Goal: Find specific page/section: Find specific page/section

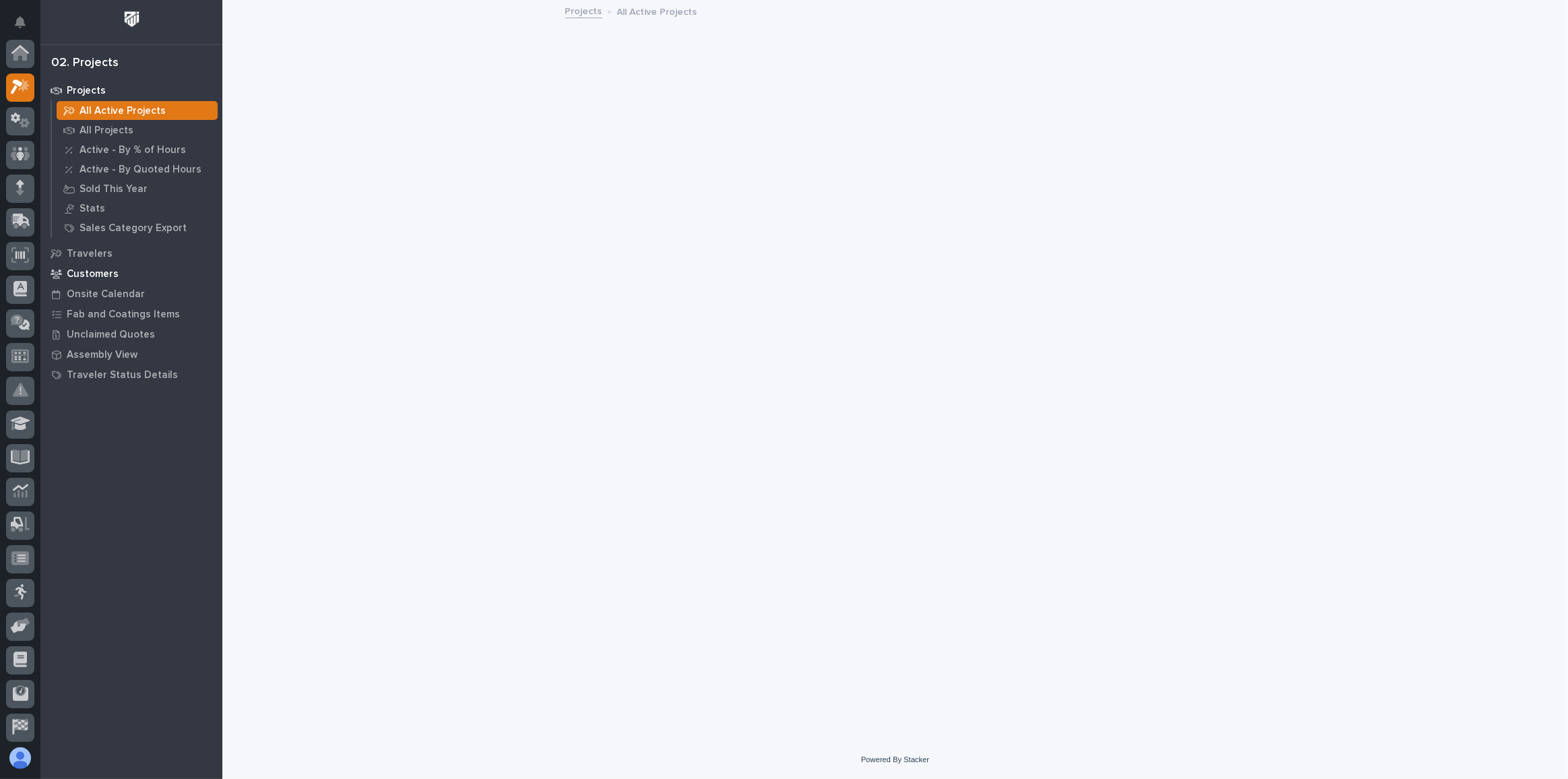
scroll to position [33, 0]
click at [130, 308] on p "Fab and Coatings Items" at bounding box center [122, 314] width 113 height 12
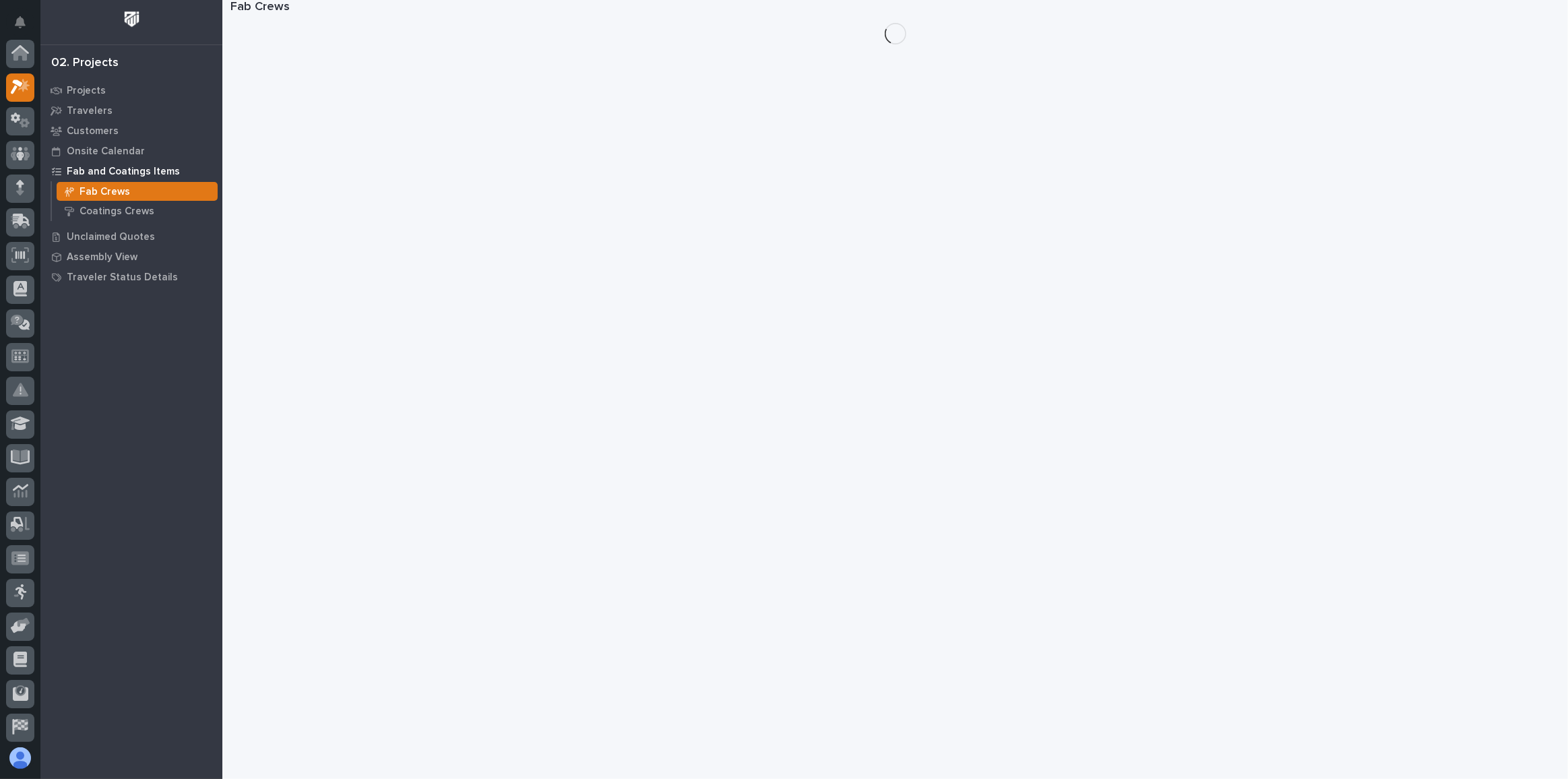
scroll to position [33, 0]
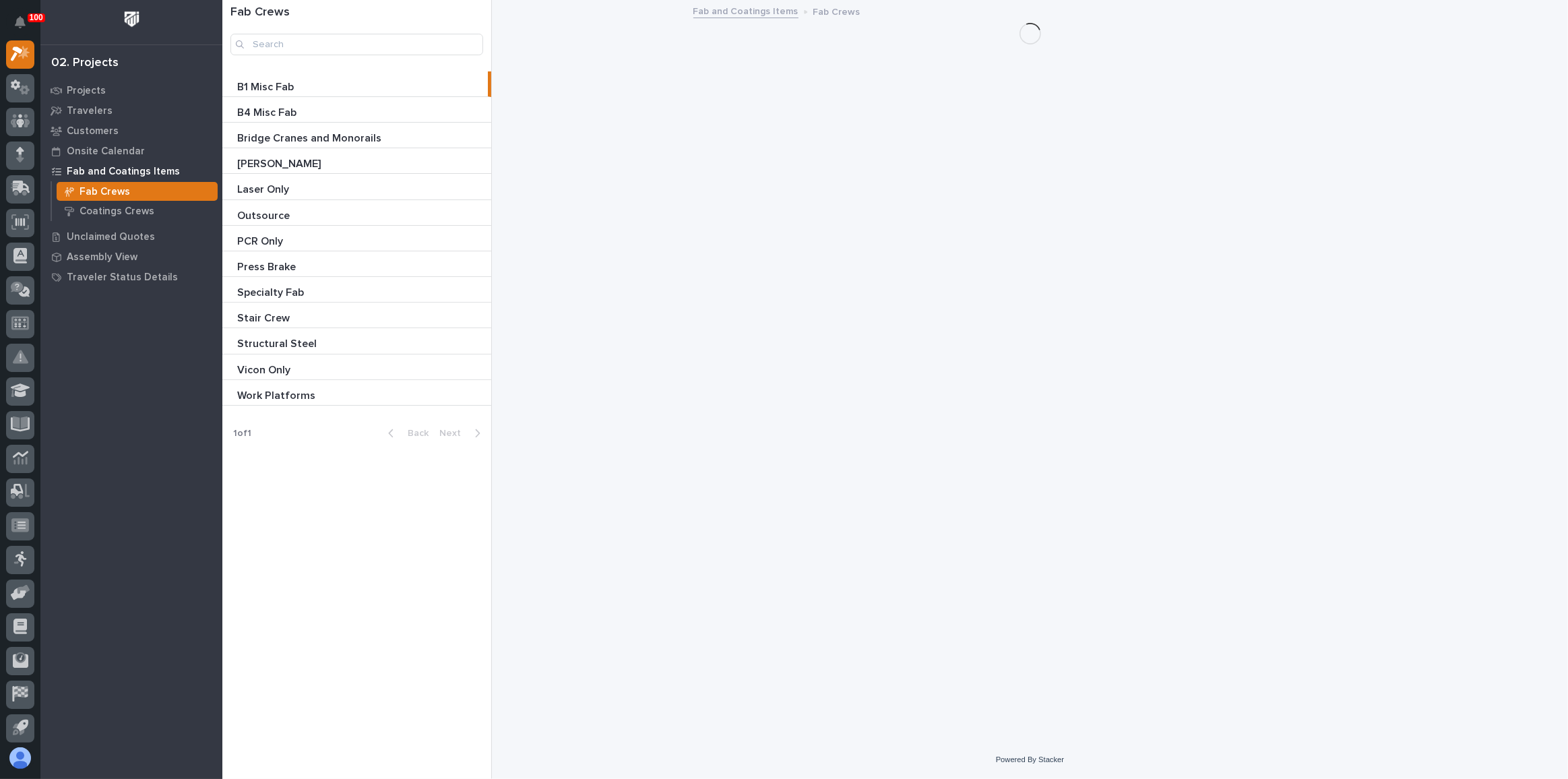
click at [270, 325] on div "Stair Crew Stair Crew" at bounding box center [357, 315] width 269 height 25
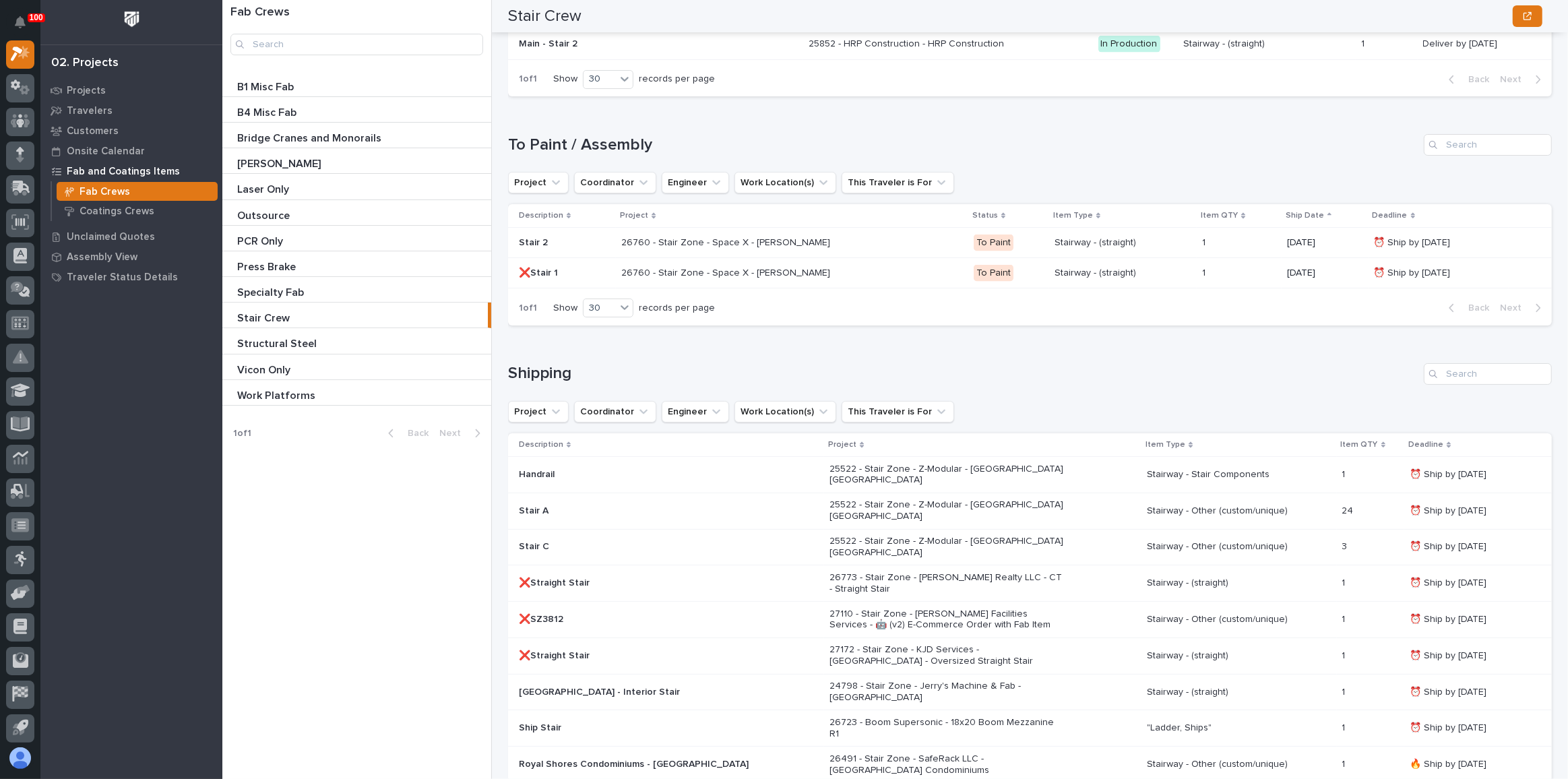
scroll to position [2318, 0]
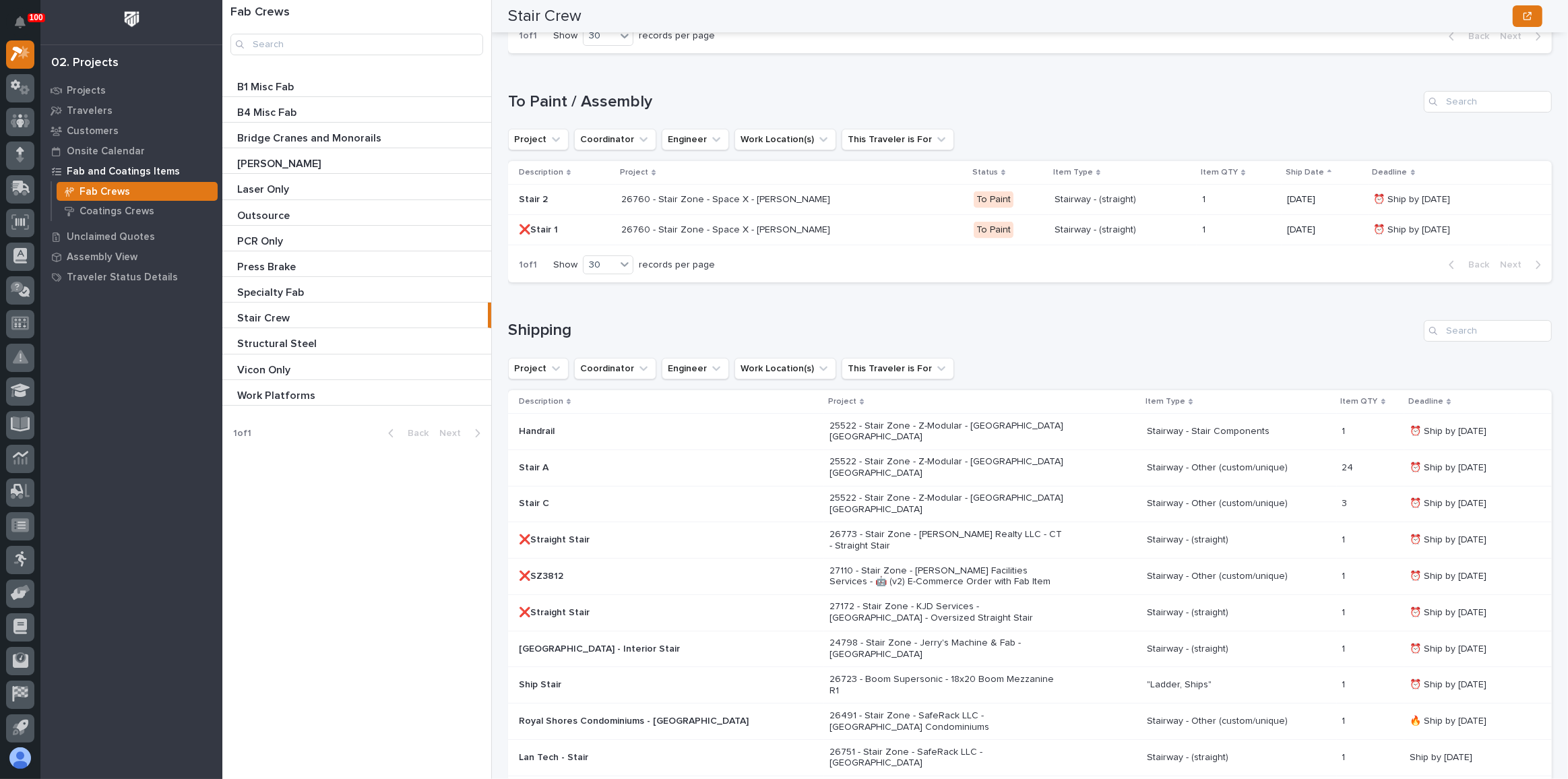
click at [977, 710] on p "26491 - Stair Zone - SafeRack LLC - [GEOGRAPHIC_DATA] Condominiums" at bounding box center [948, 721] width 235 height 23
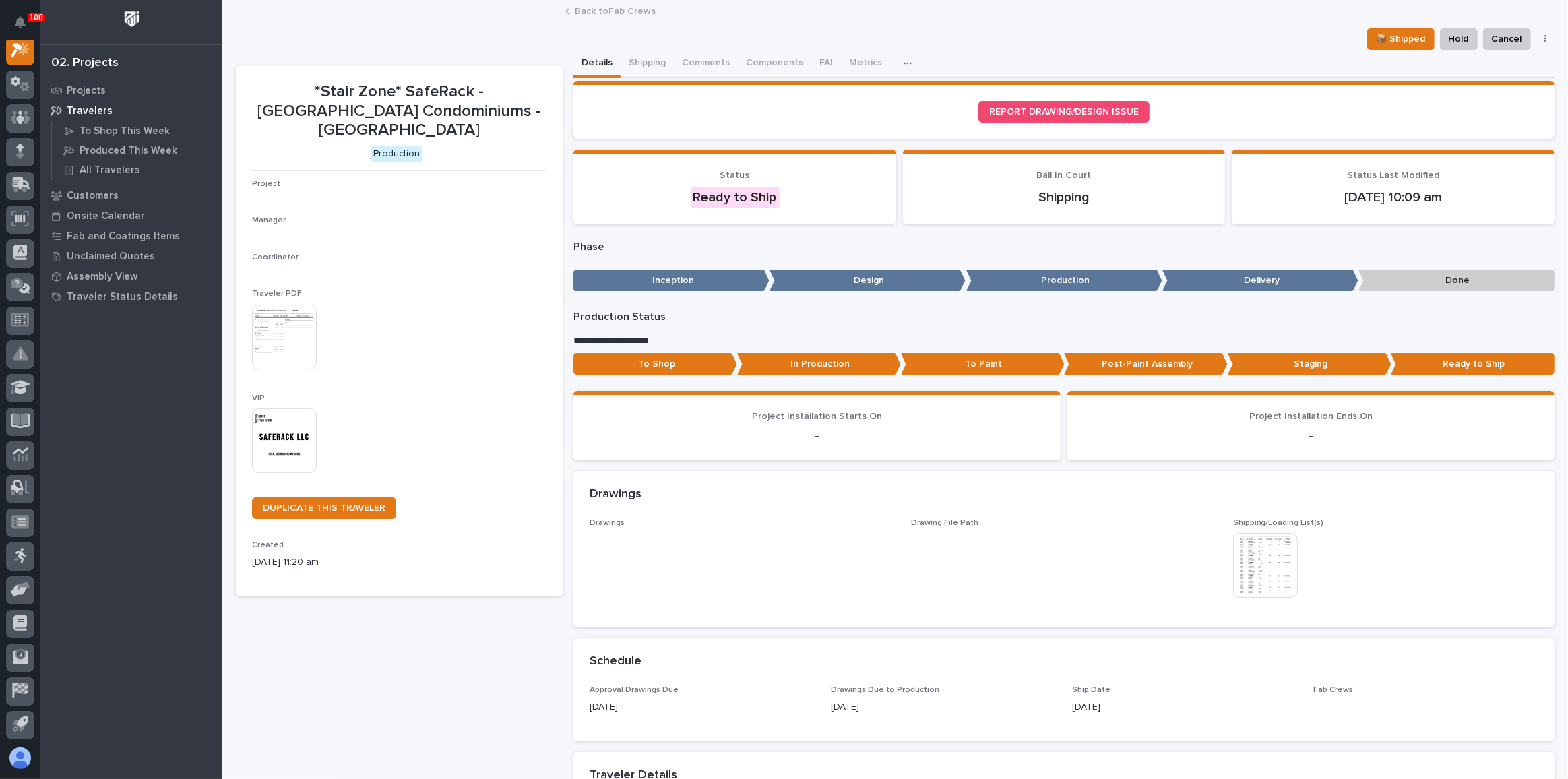
scroll to position [33, 0]
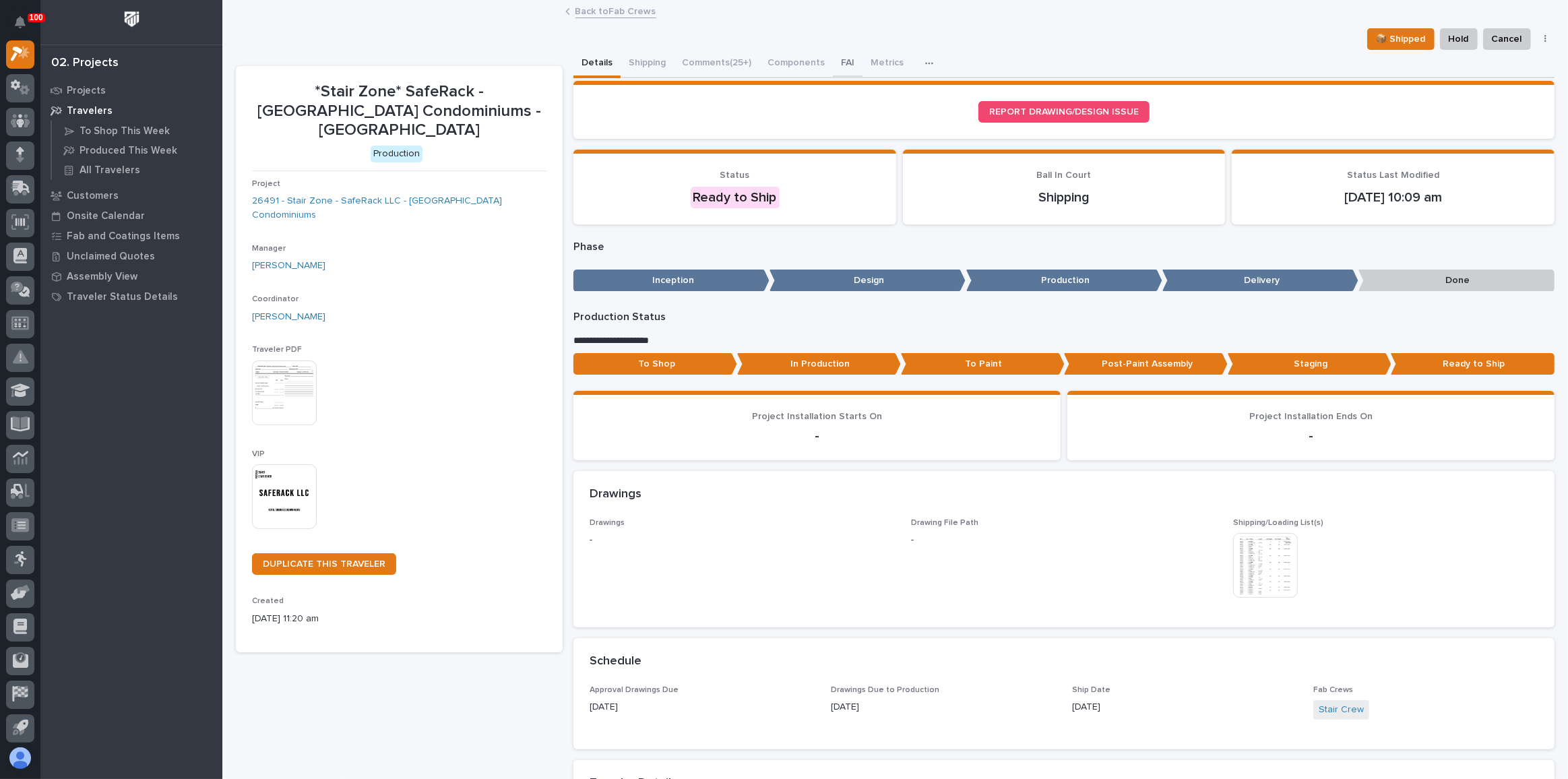
click at [833, 63] on button "FAI" at bounding box center [848, 64] width 30 height 28
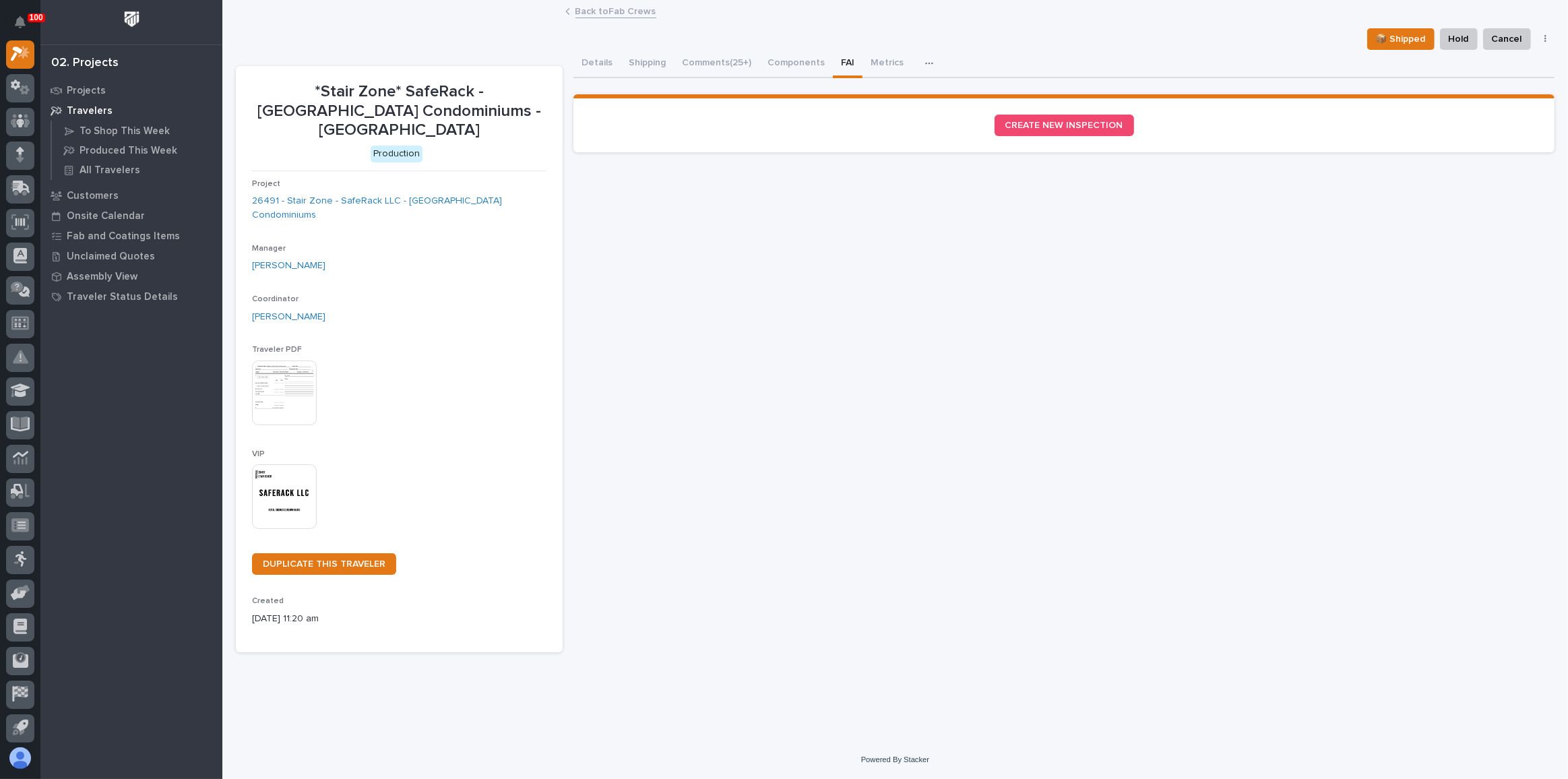
click at [595, 14] on link "Back to Fab Crews" at bounding box center [616, 10] width 81 height 16
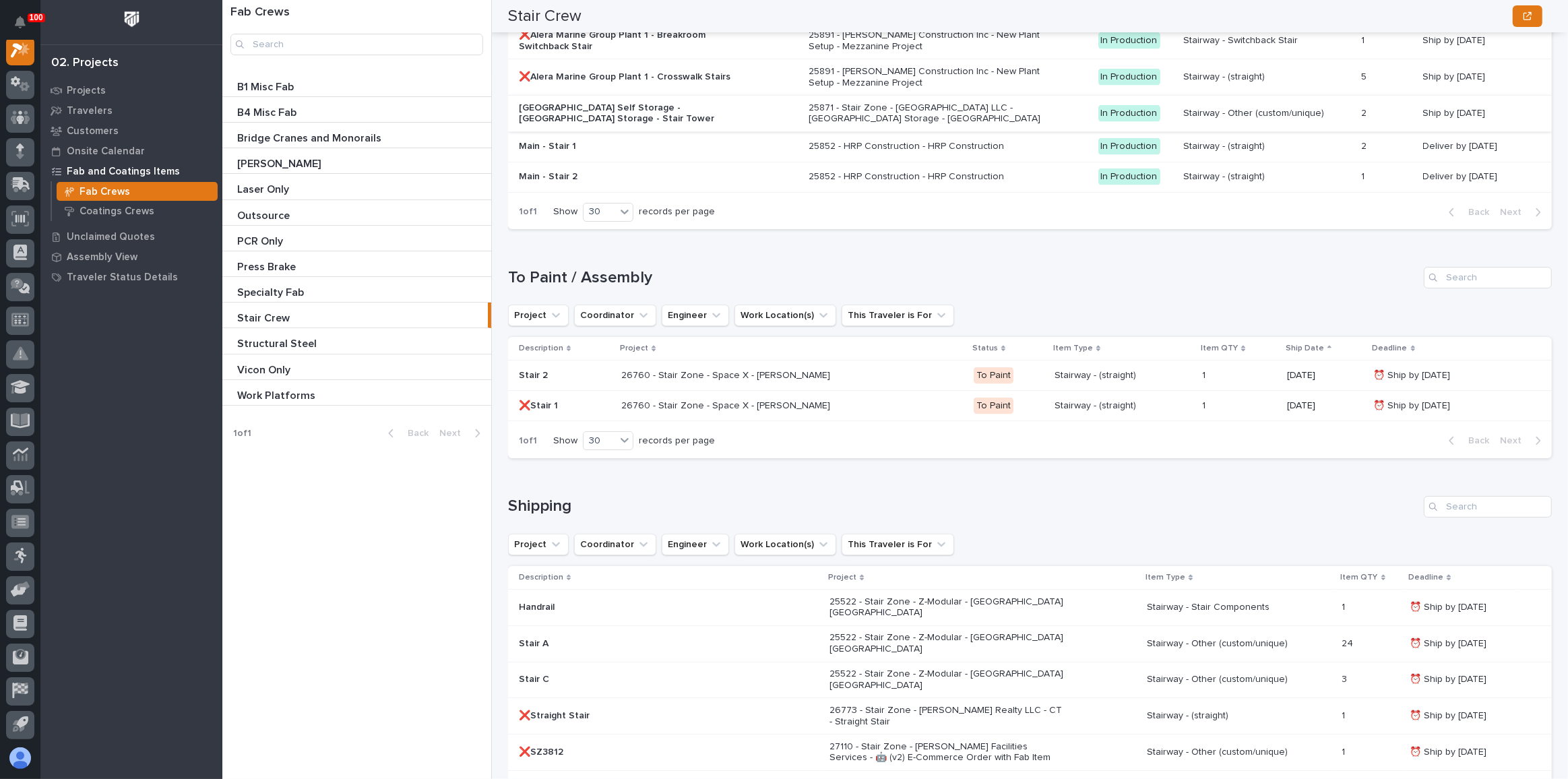
scroll to position [2318, 0]
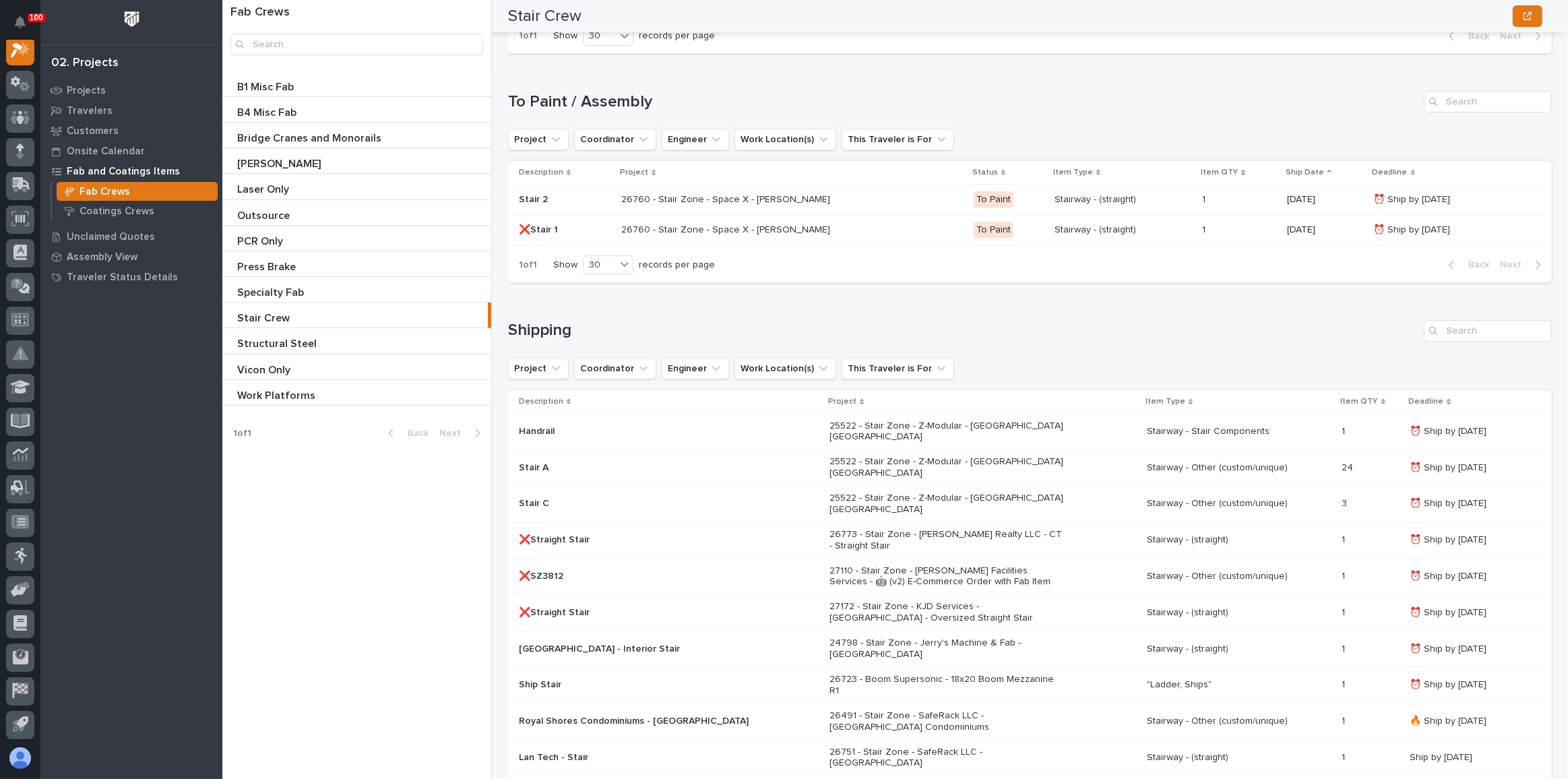
click at [889, 601] on p "27172 - Stair Zone - KJD Services - [GEOGRAPHIC_DATA] - Oversized Straight Stair" at bounding box center [948, 612] width 235 height 23
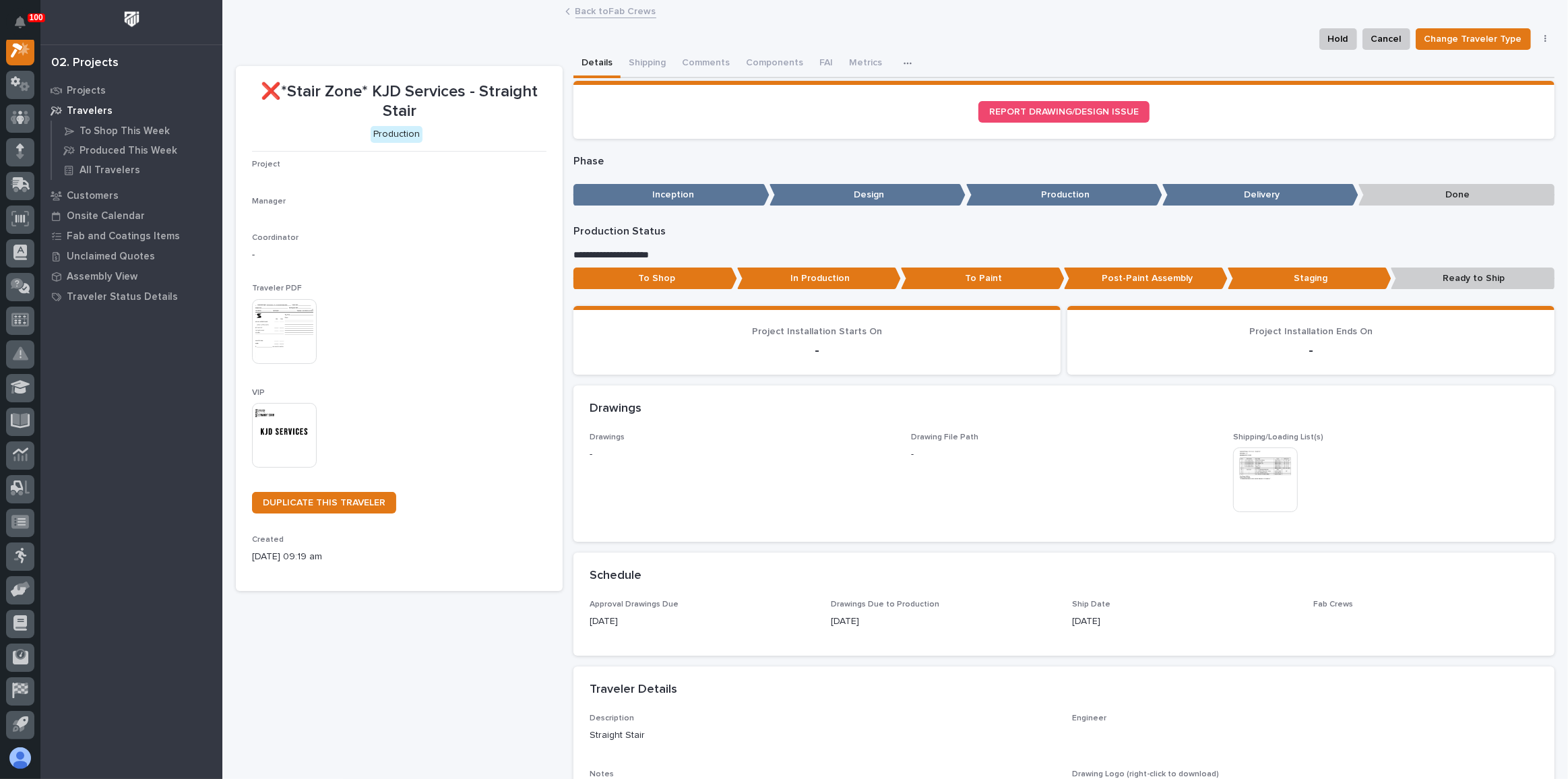
scroll to position [33, 0]
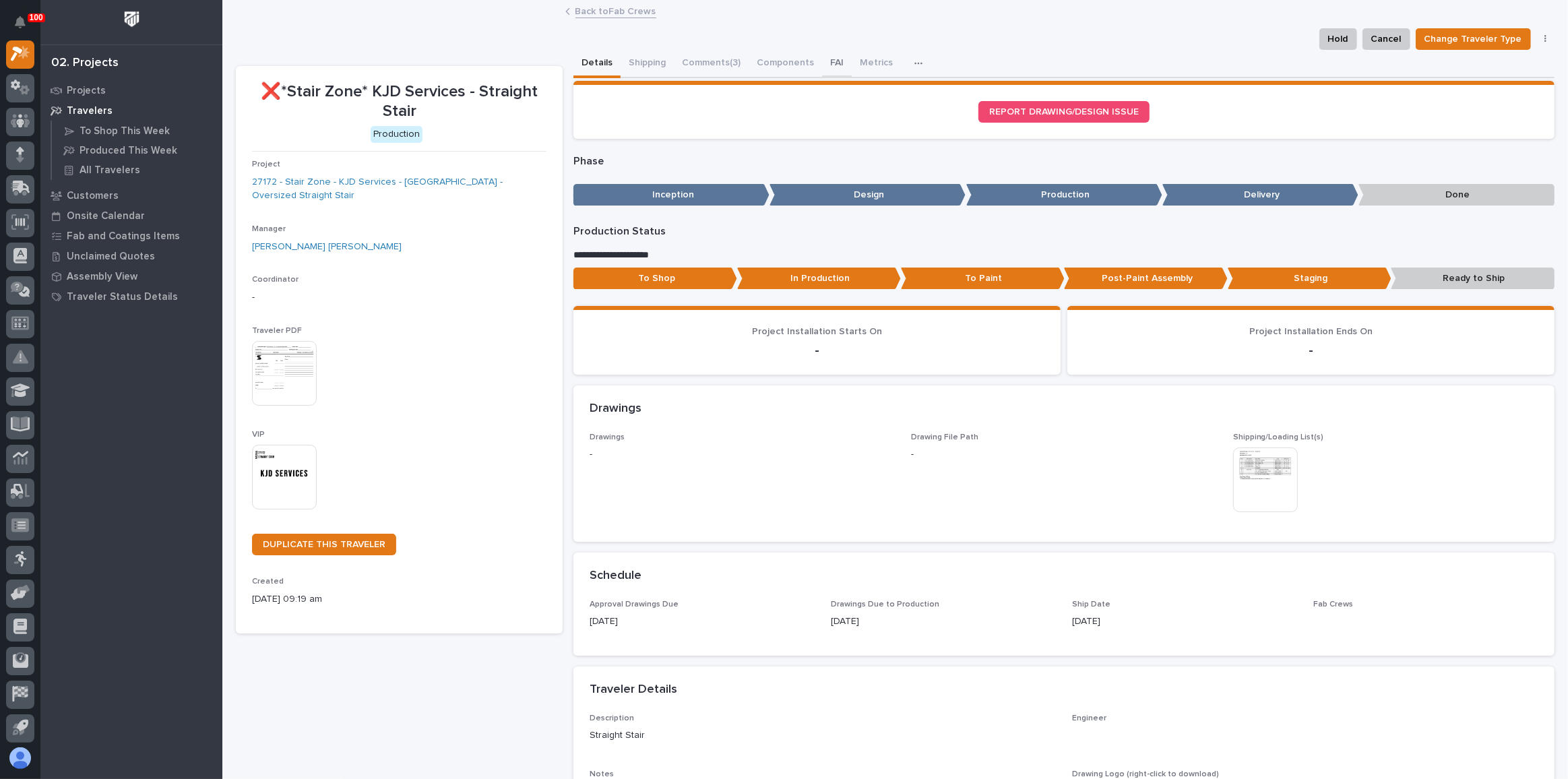
click at [827, 64] on button "FAI" at bounding box center [837, 64] width 30 height 28
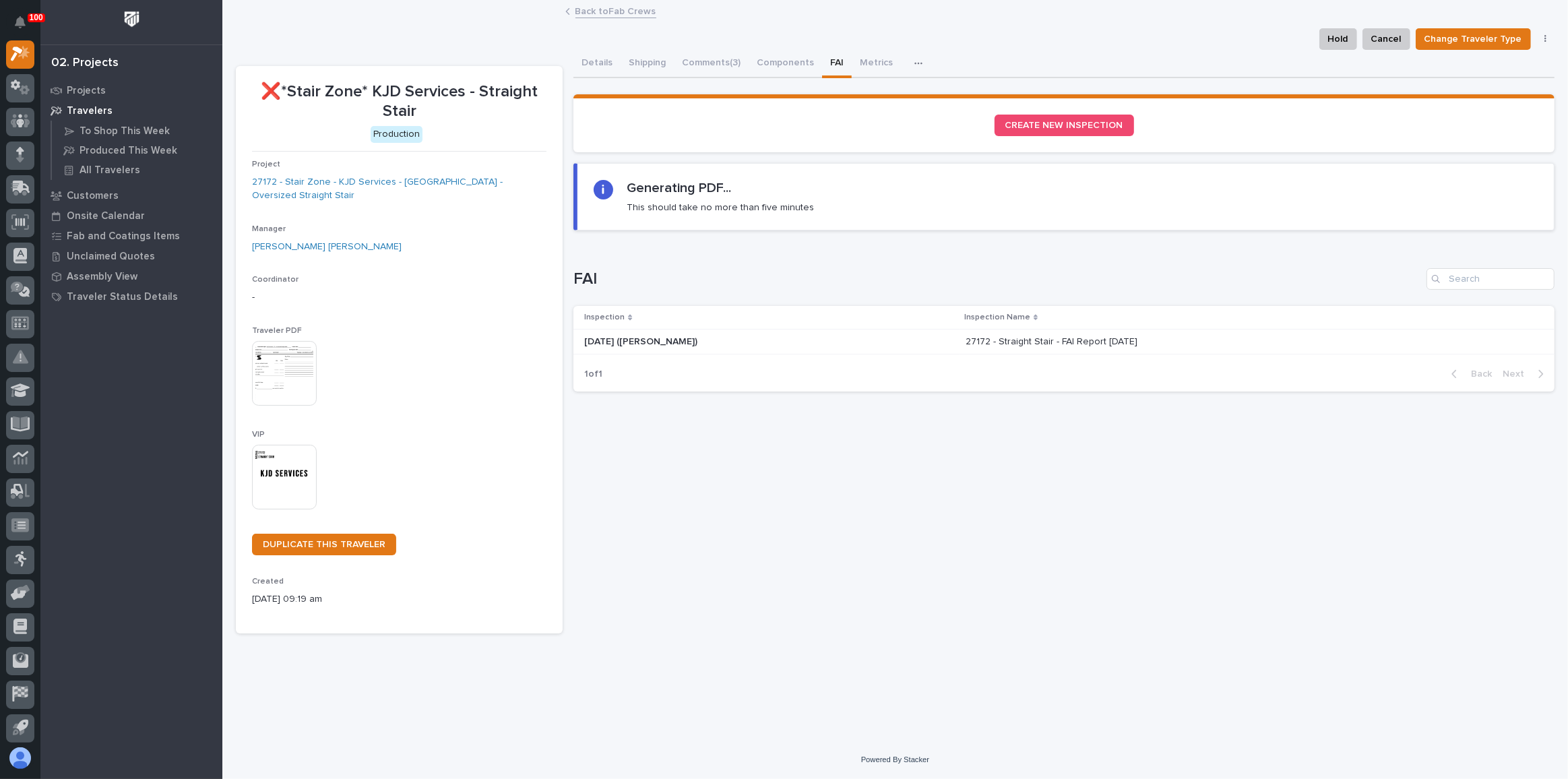
click at [798, 332] on div "[DATE] ([PERSON_NAME]) [DATE] ([PERSON_NAME])" at bounding box center [769, 342] width 371 height 22
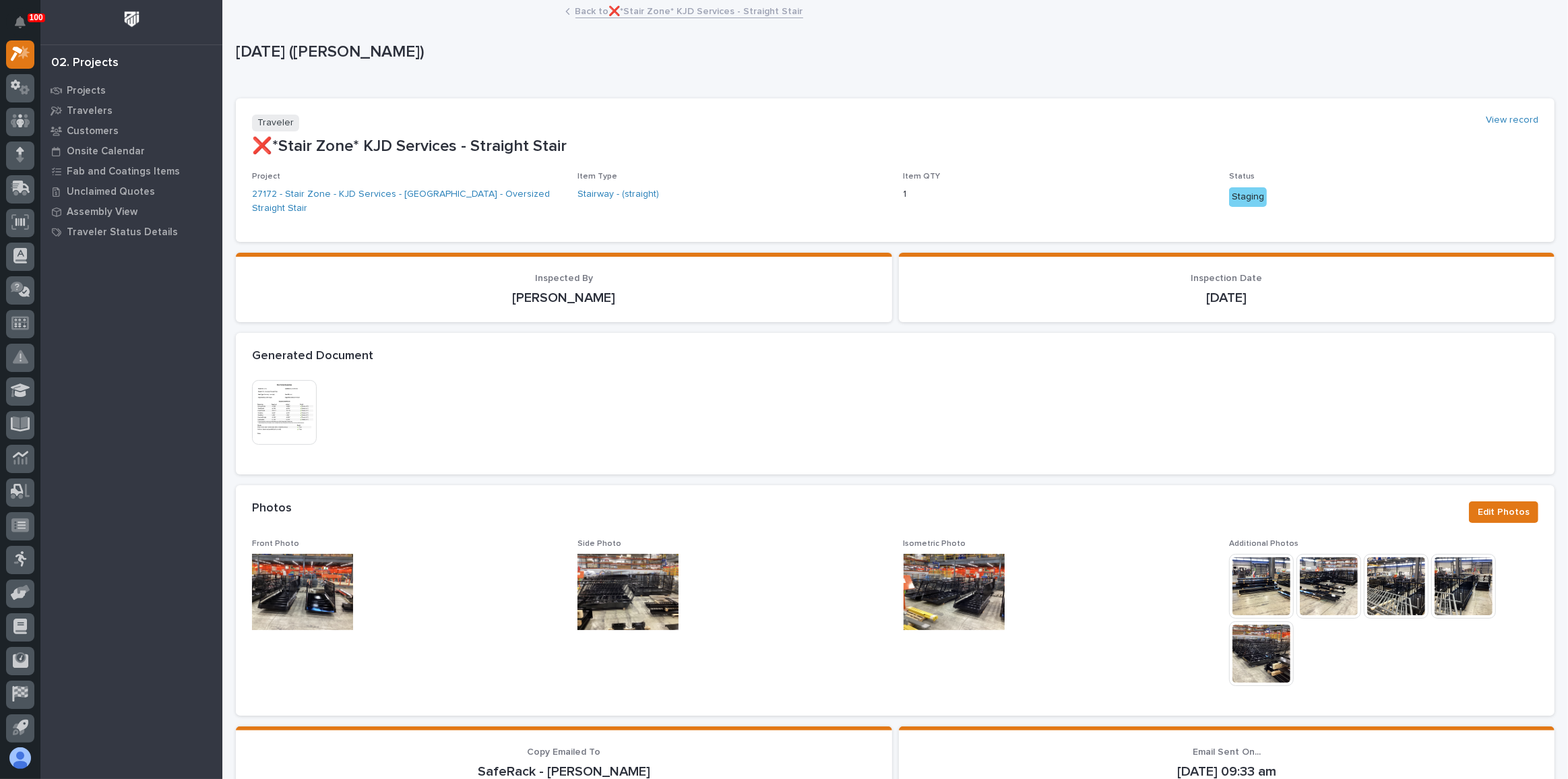
click at [663, 13] on link "Back to ❌*Stair Zone* KJD Services - Straight Stair" at bounding box center [690, 10] width 228 height 16
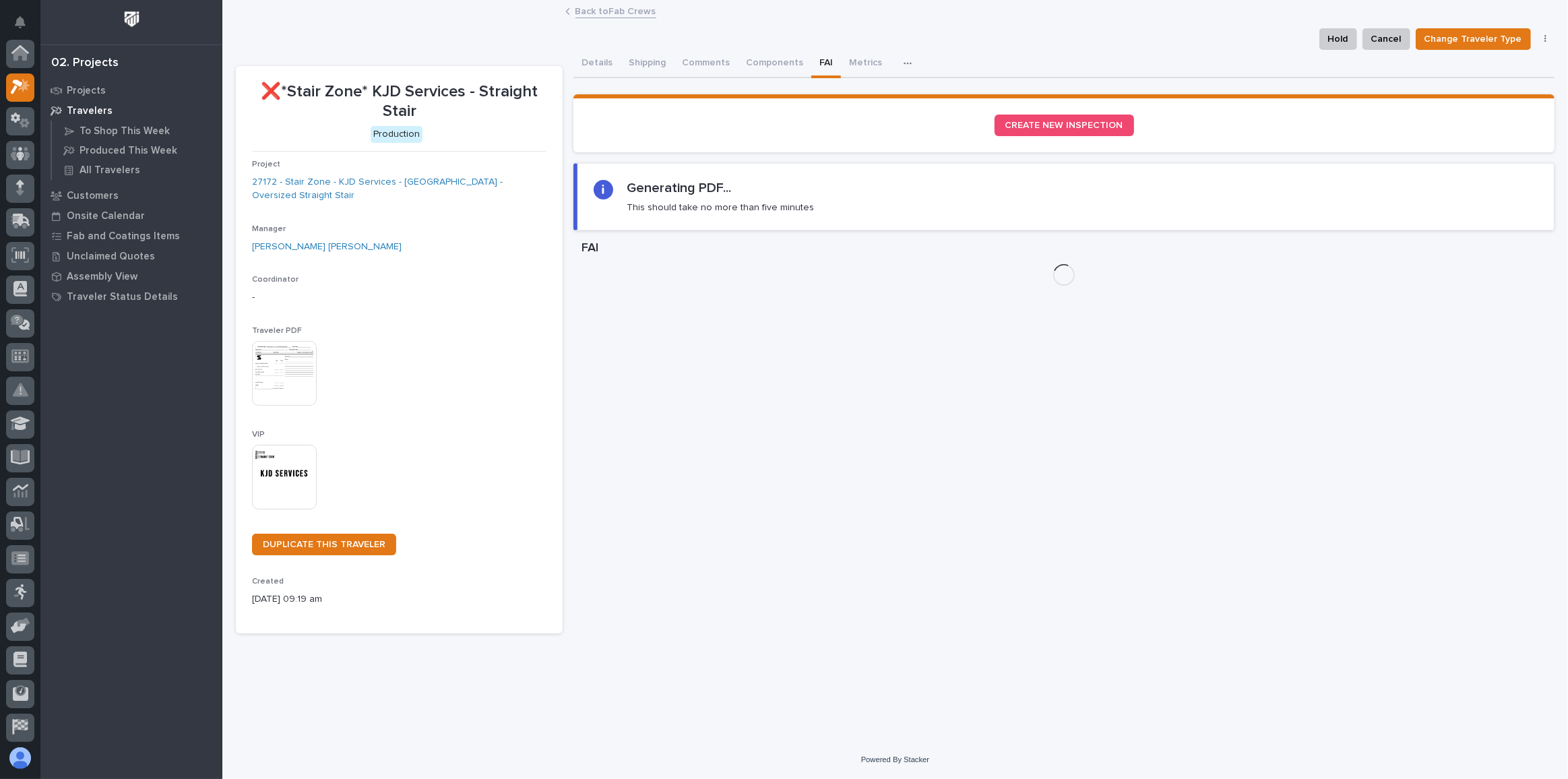
scroll to position [36, 0]
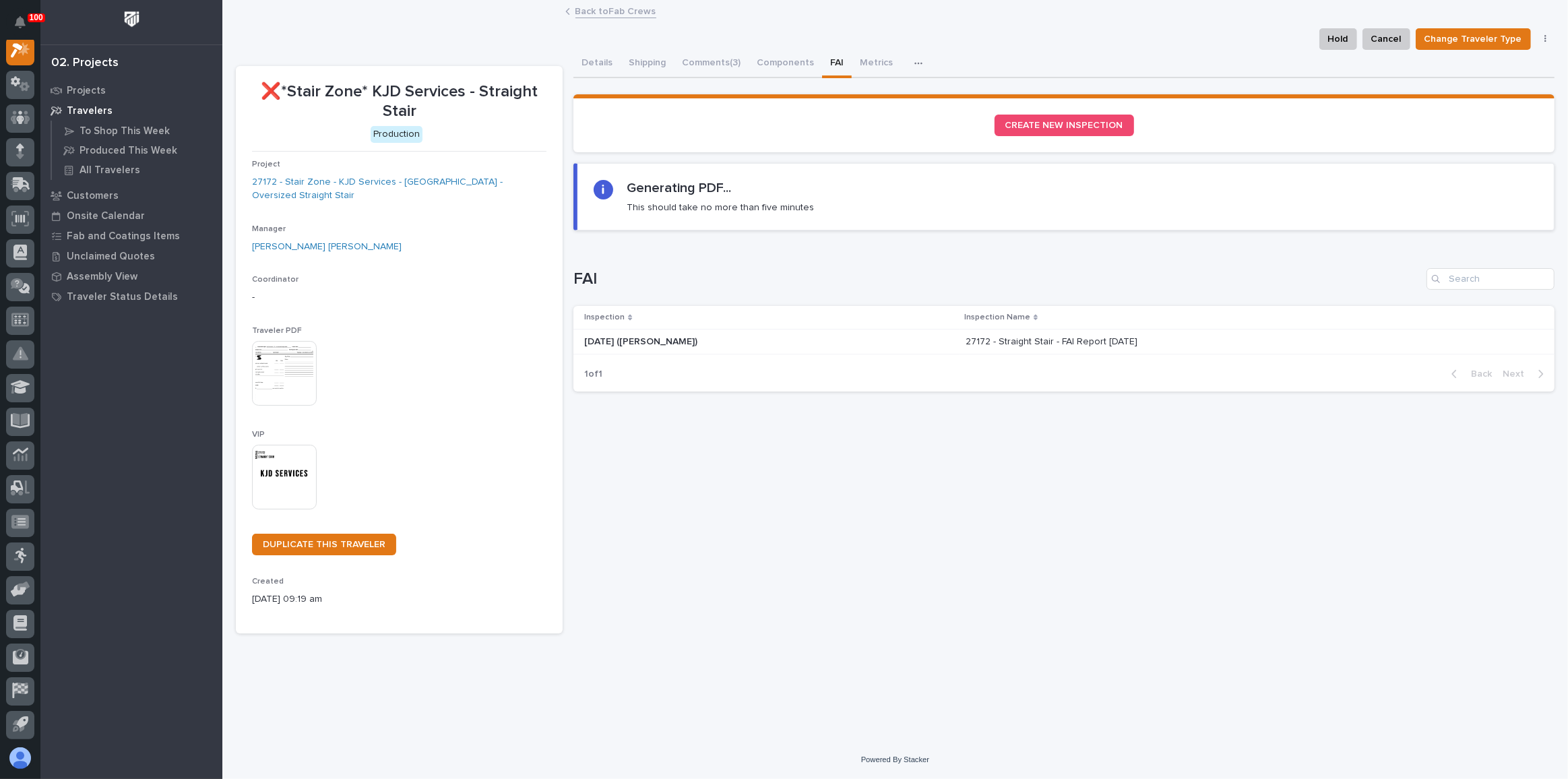
click at [644, 16] on link "Back to Fab Crews" at bounding box center [616, 10] width 81 height 16
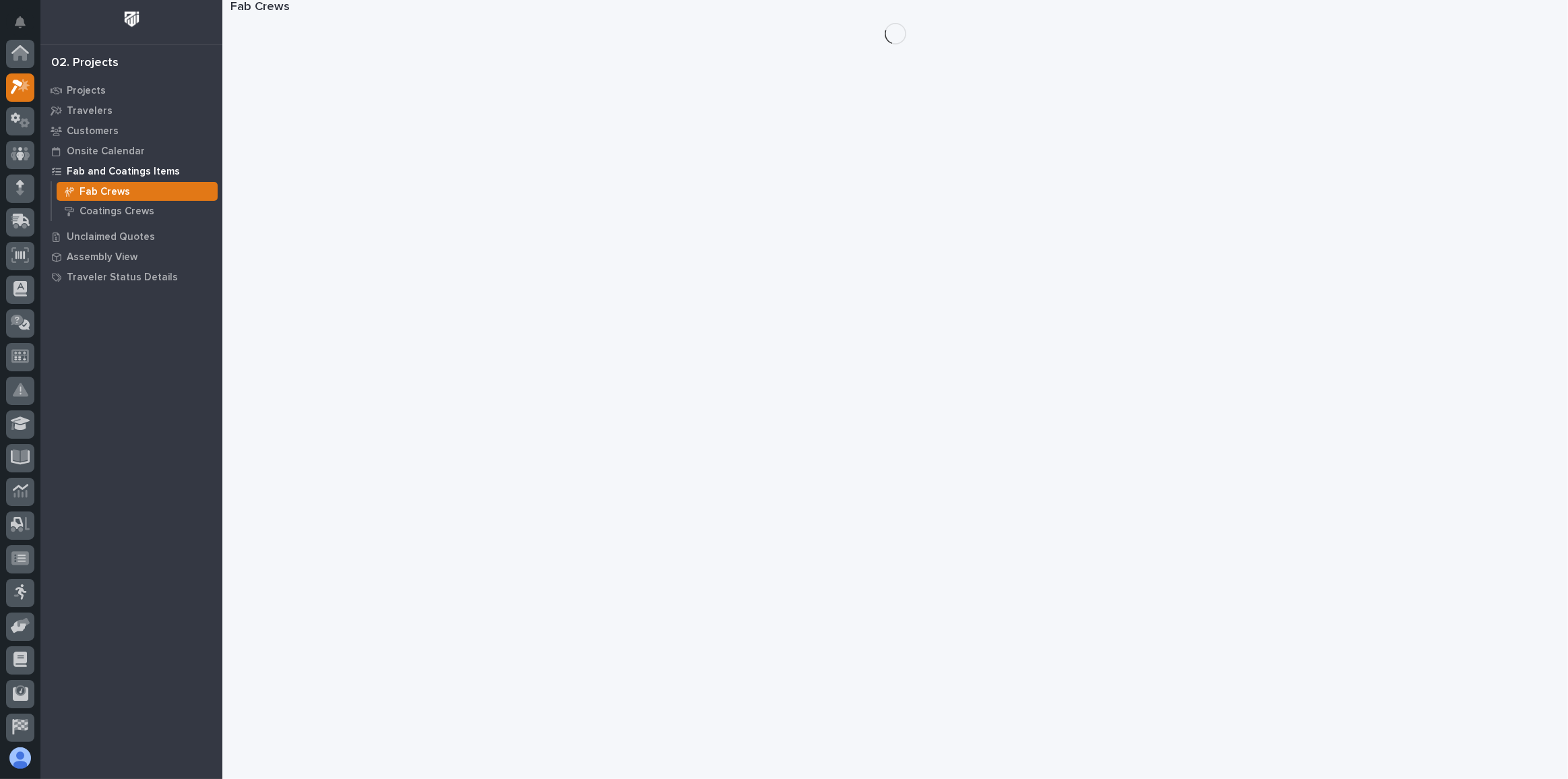
scroll to position [36, 0]
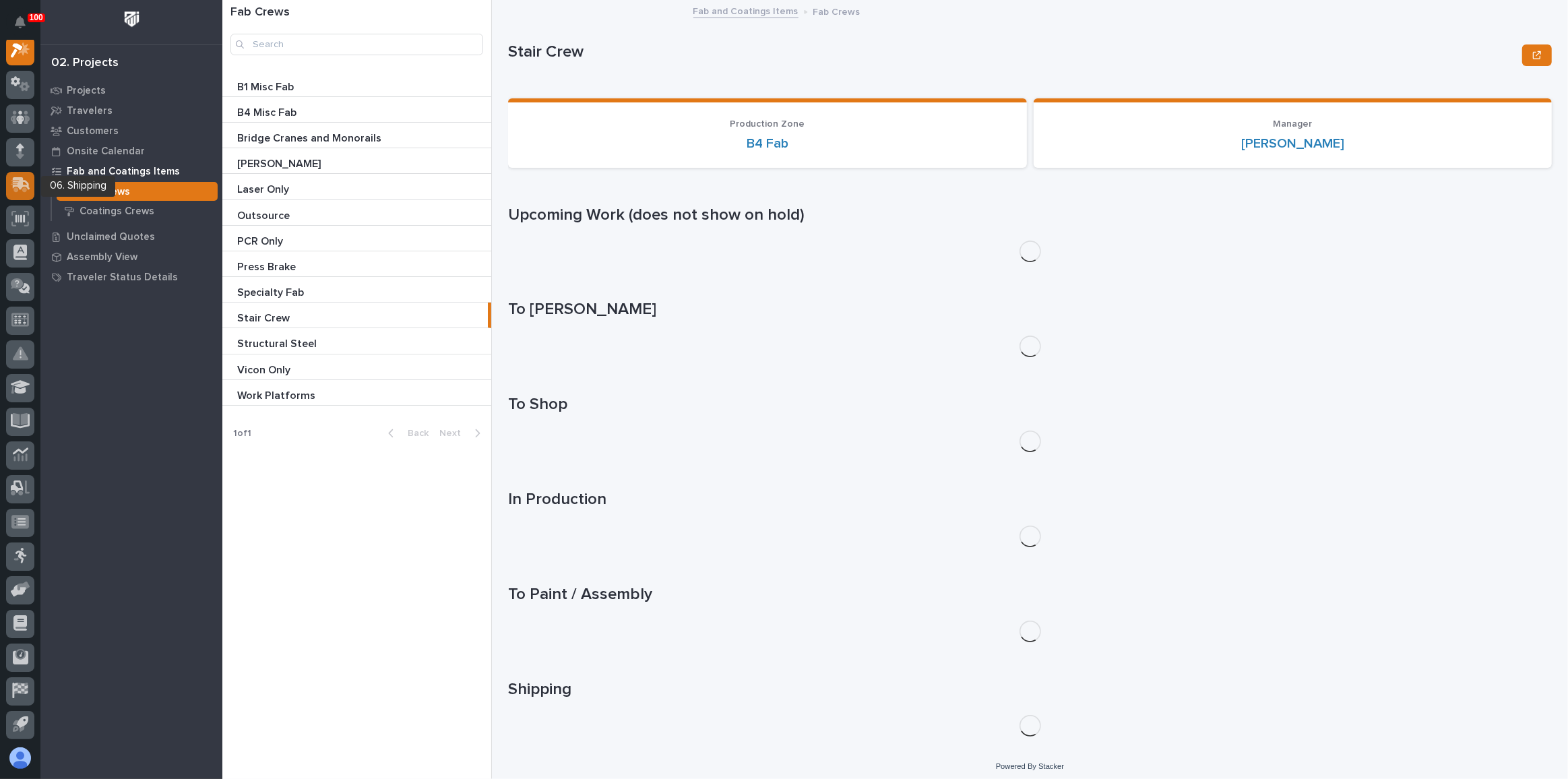
click at [25, 185] on icon at bounding box center [21, 184] width 18 height 13
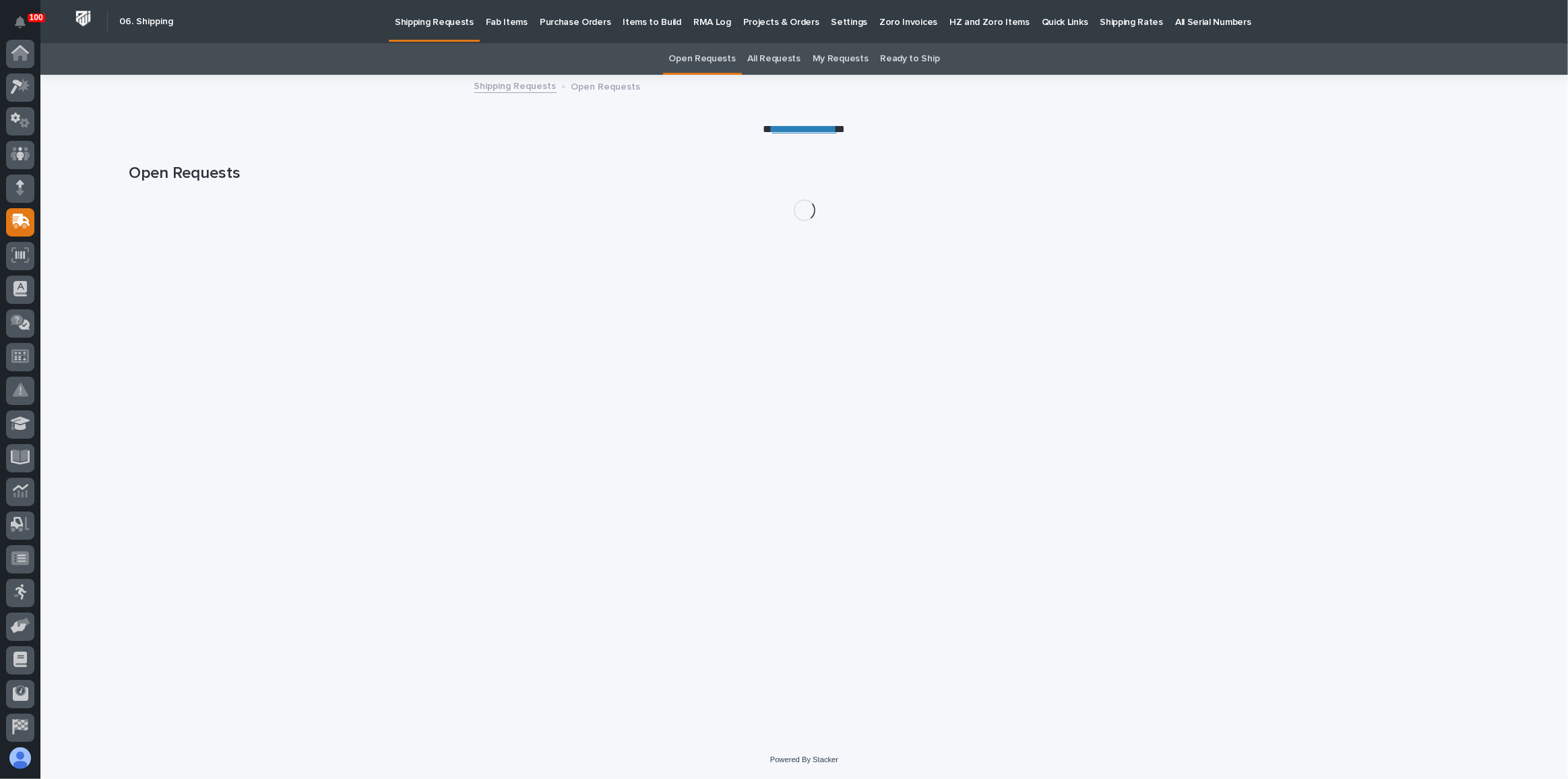
scroll to position [104, 0]
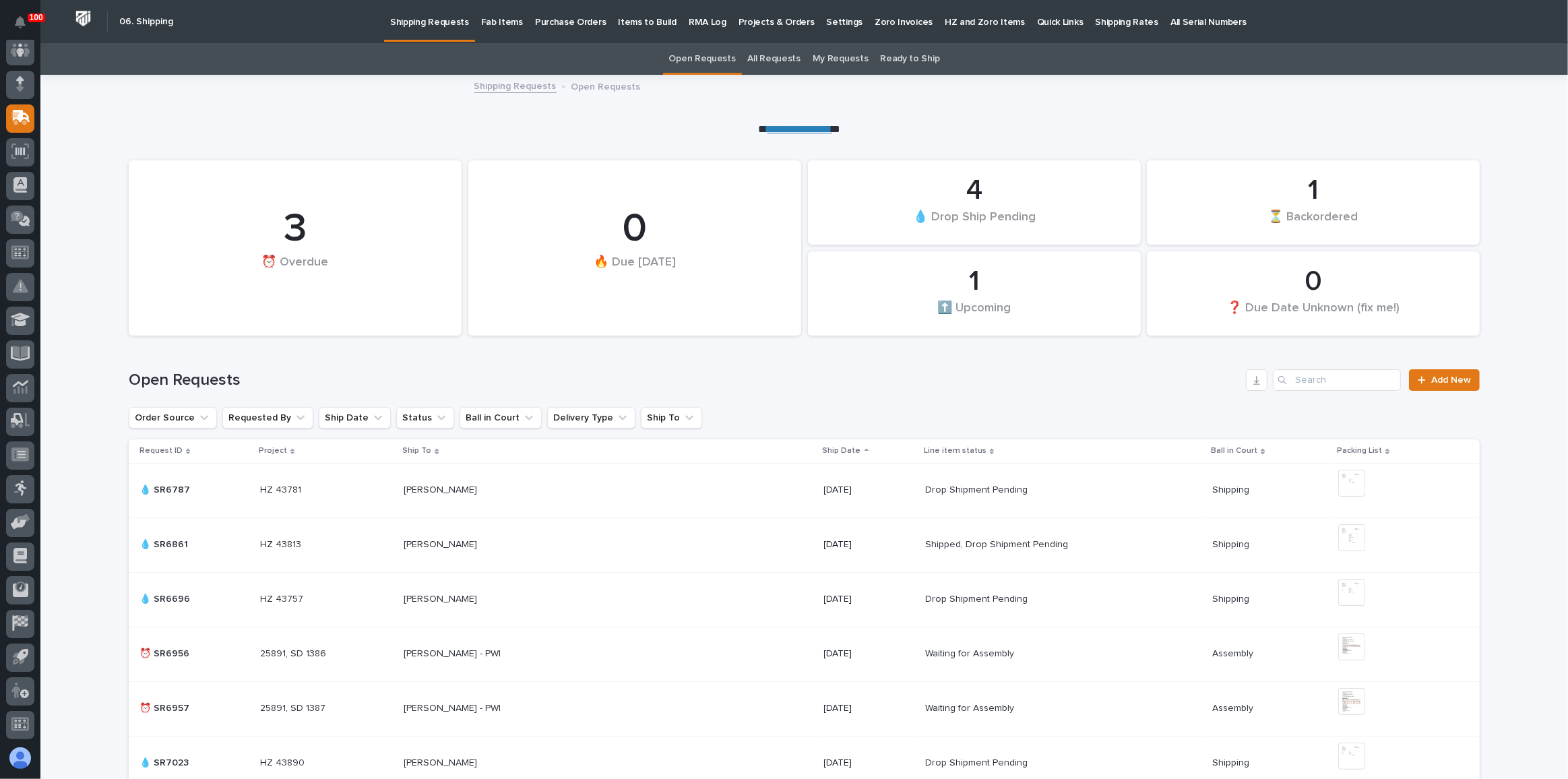
click at [506, 28] on link "Fab Items" at bounding box center [502, 21] width 54 height 42
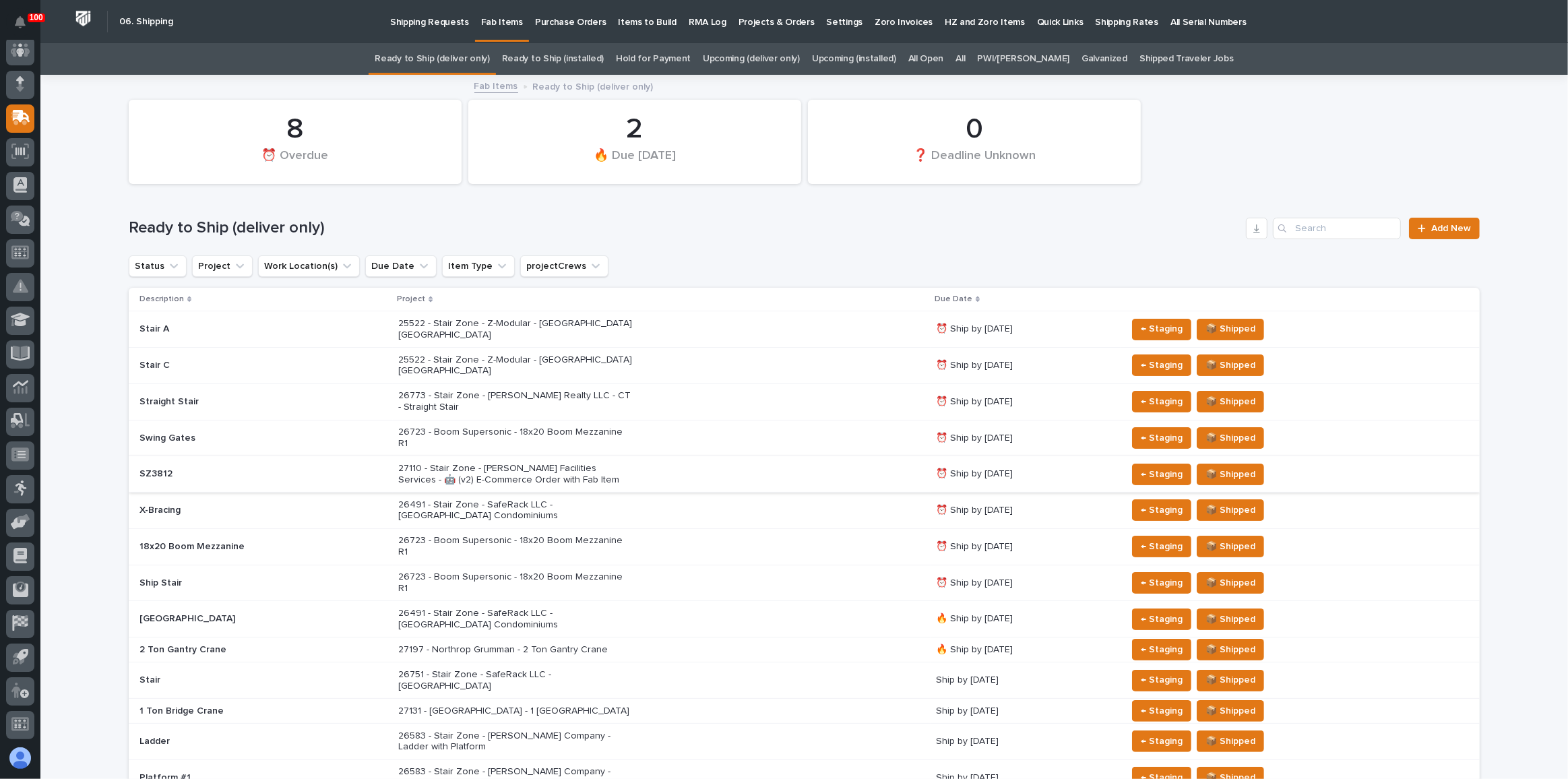
scroll to position [122, 0]
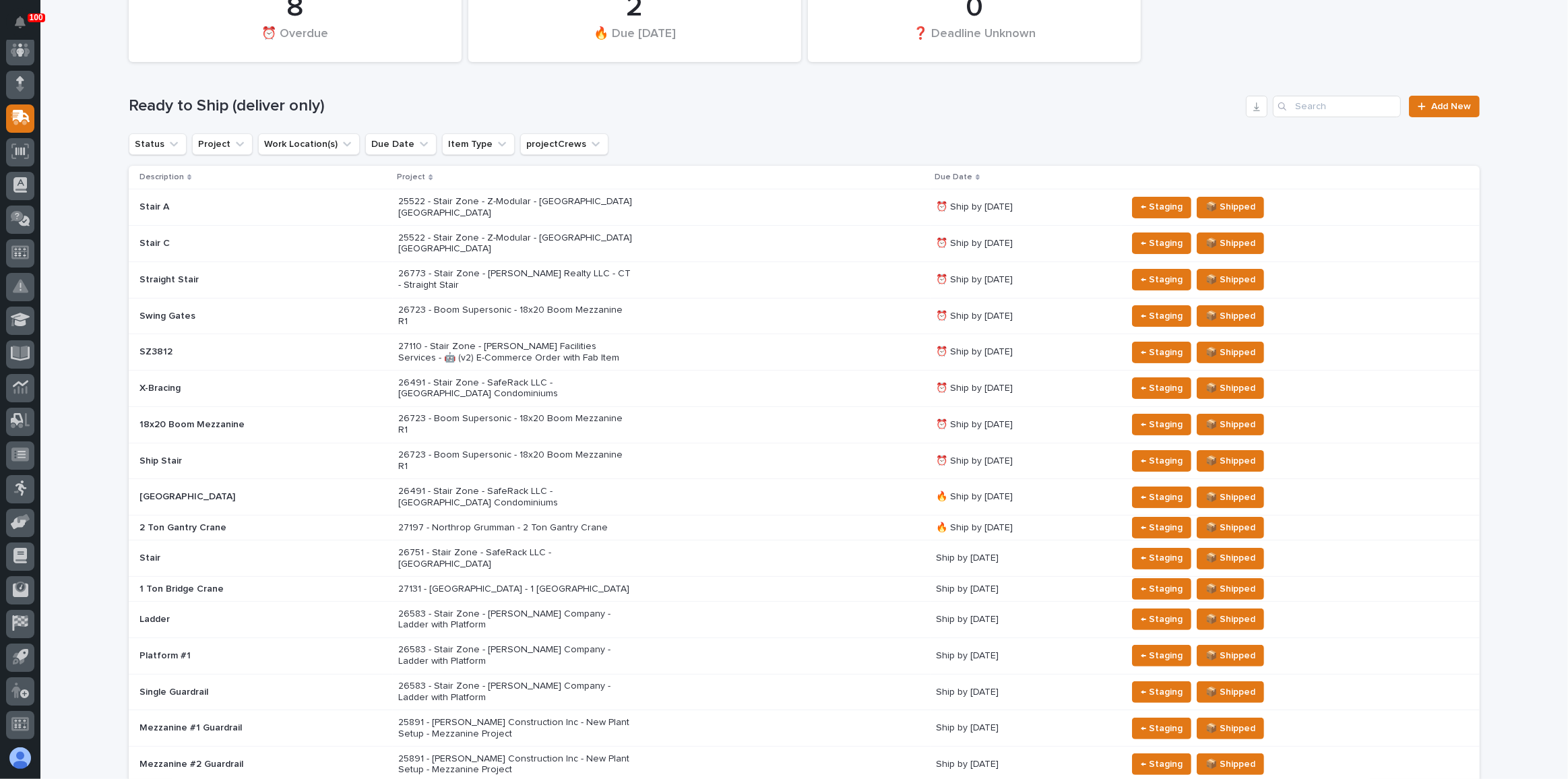
click at [677, 480] on div "26491 - Stair Zone - SafeRack LLC - [GEOGRAPHIC_DATA] Condominiums" at bounding box center [662, 497] width 527 height 34
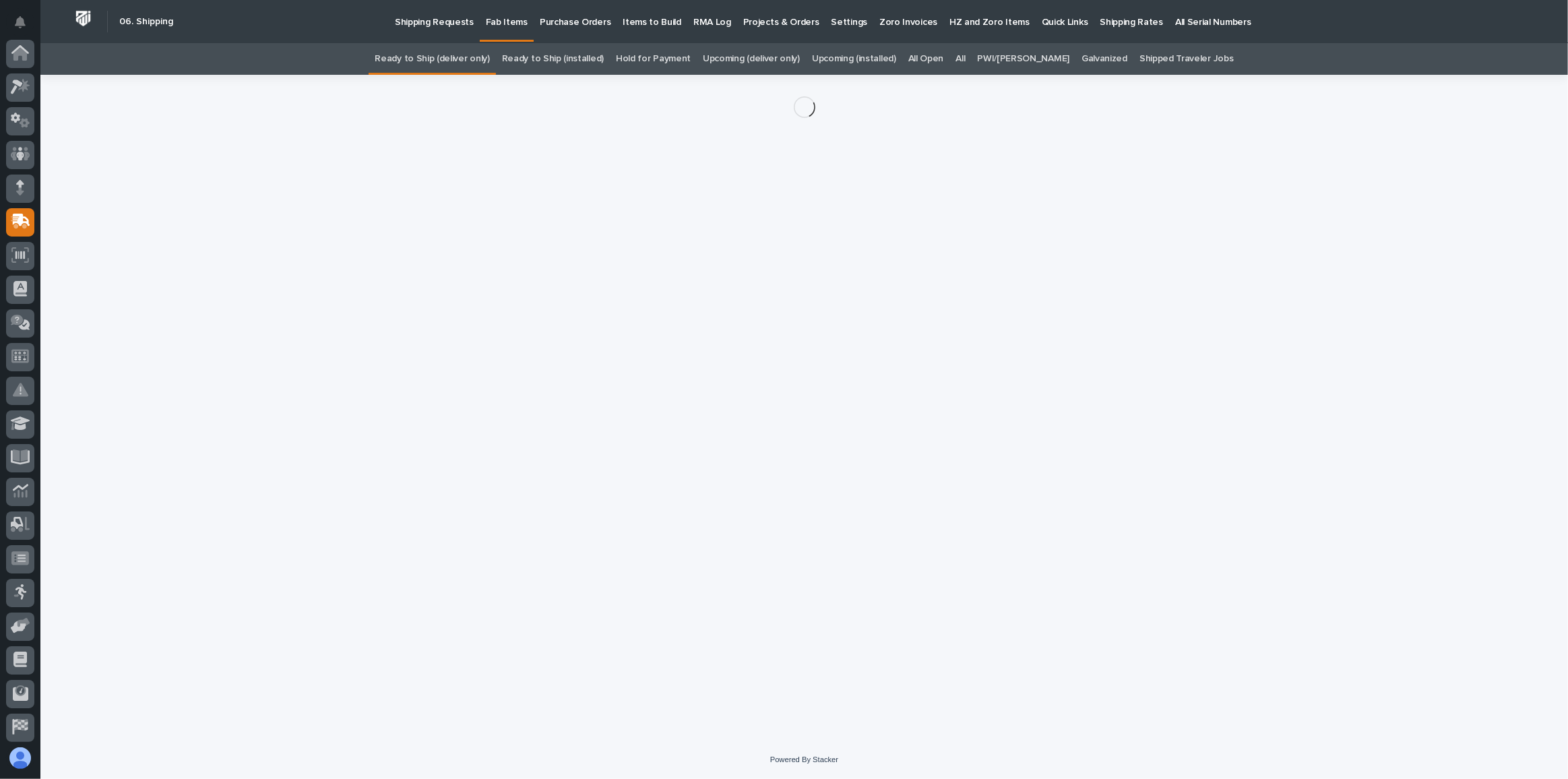
scroll to position [104, 0]
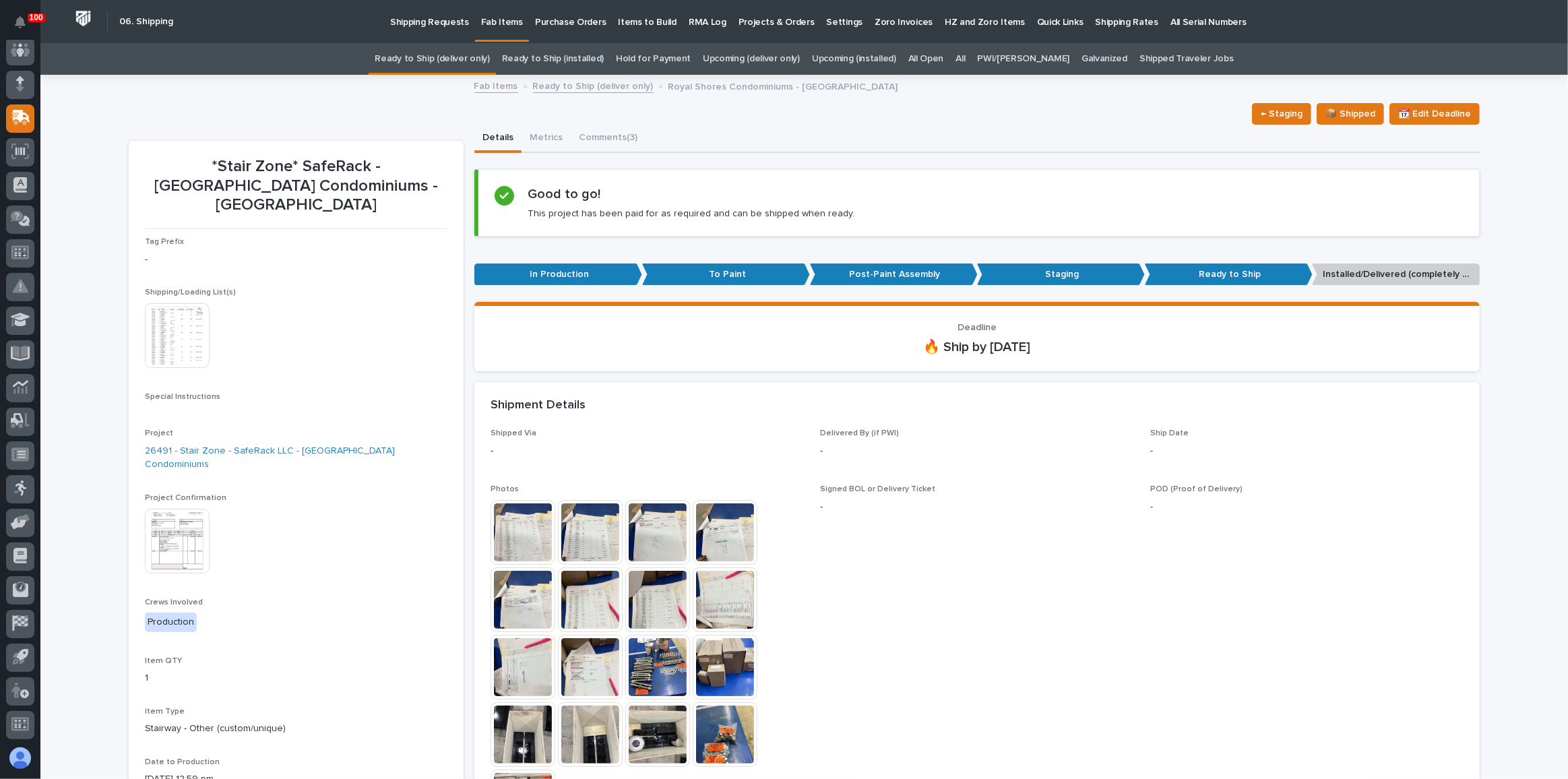
click at [165, 508] on img at bounding box center [177, 540] width 64 height 64
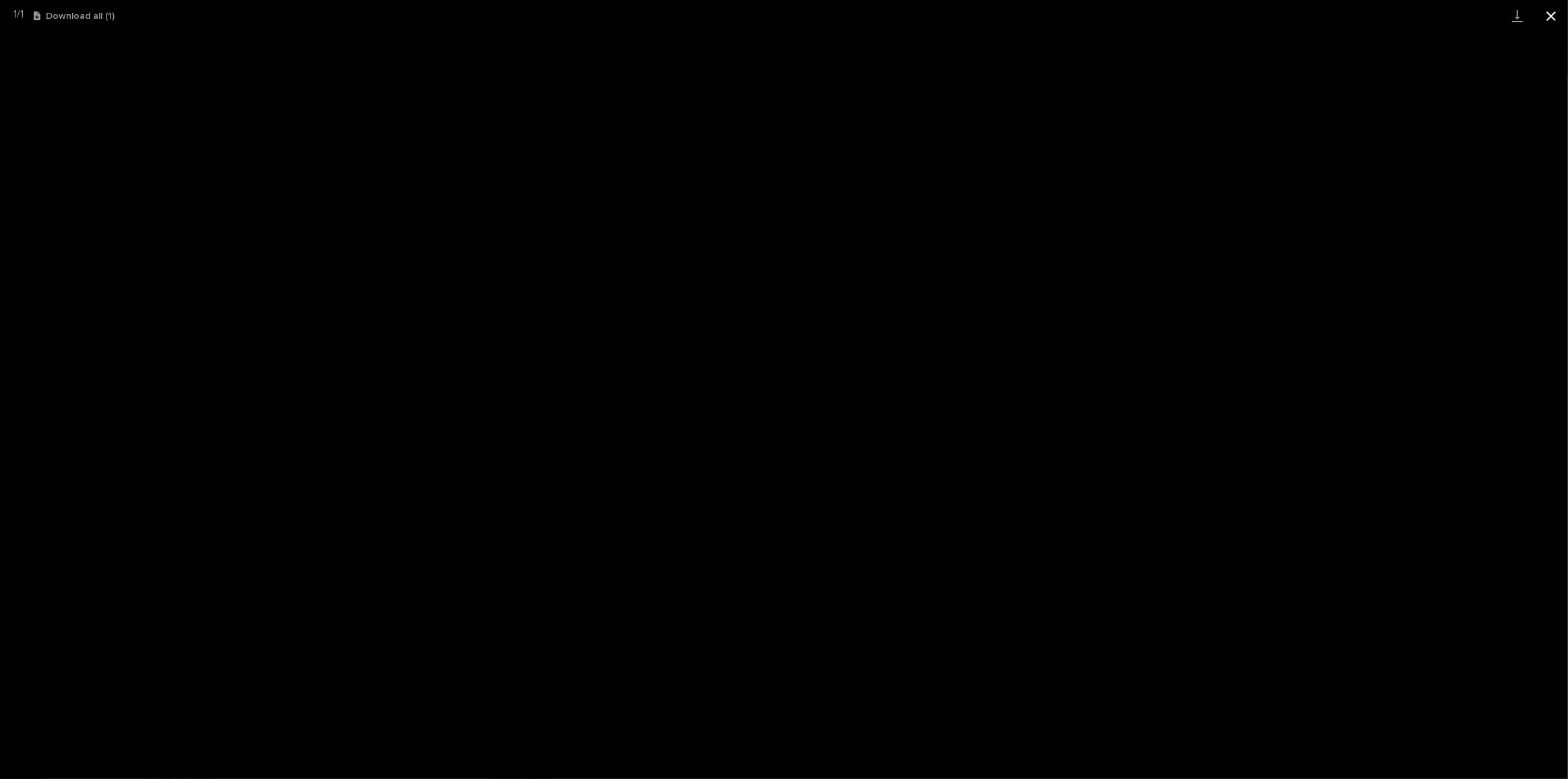
click at [1548, 13] on button "Close gallery" at bounding box center [1551, 16] width 34 height 32
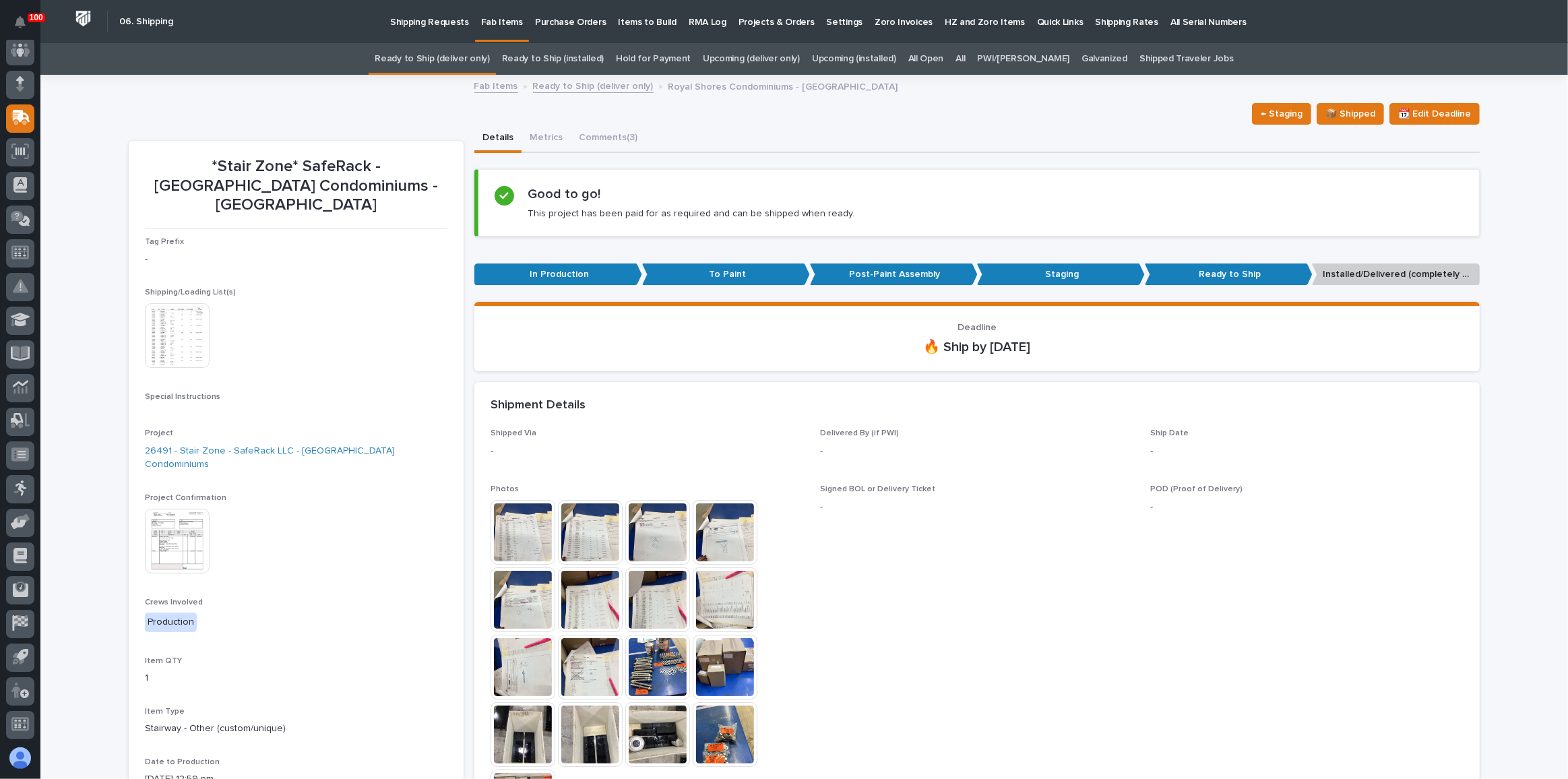
click at [438, 62] on link "Ready to Ship (deliver only)" at bounding box center [432, 59] width 115 height 32
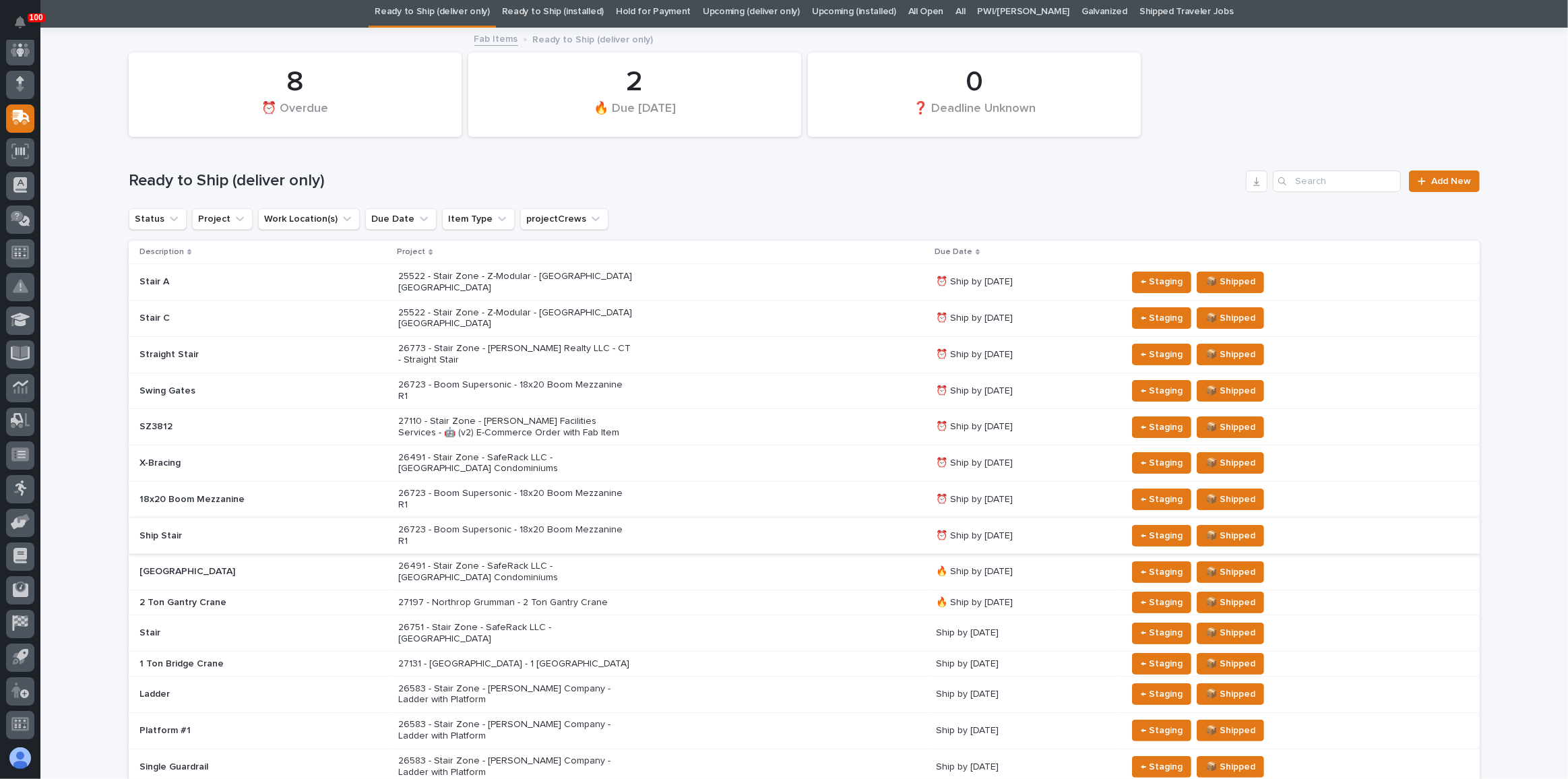
scroll to position [183, 0]
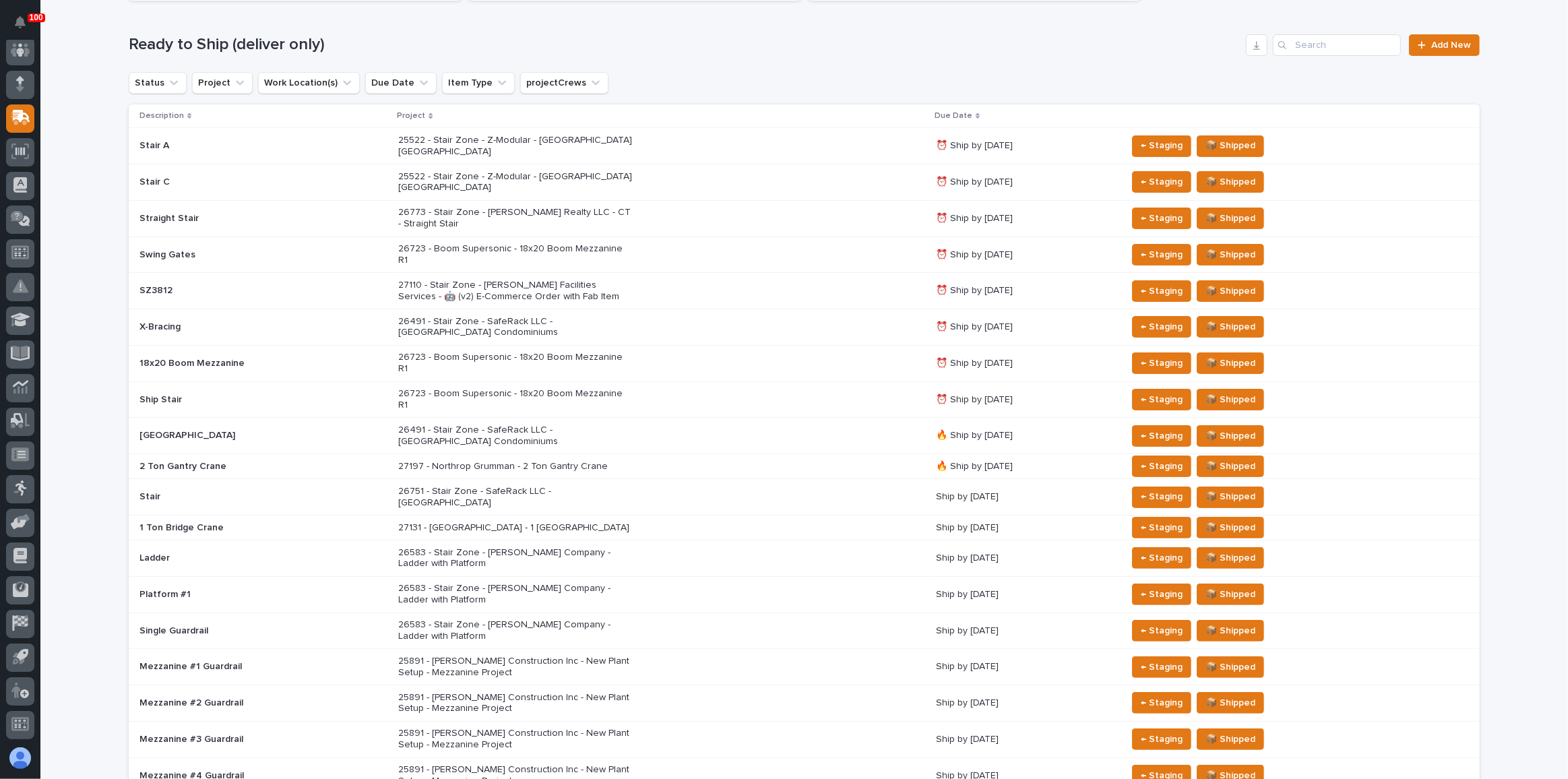
click at [580, 517] on div "27131 - [GEOGRAPHIC_DATA] - 1 [GEOGRAPHIC_DATA]" at bounding box center [662, 528] width 527 height 22
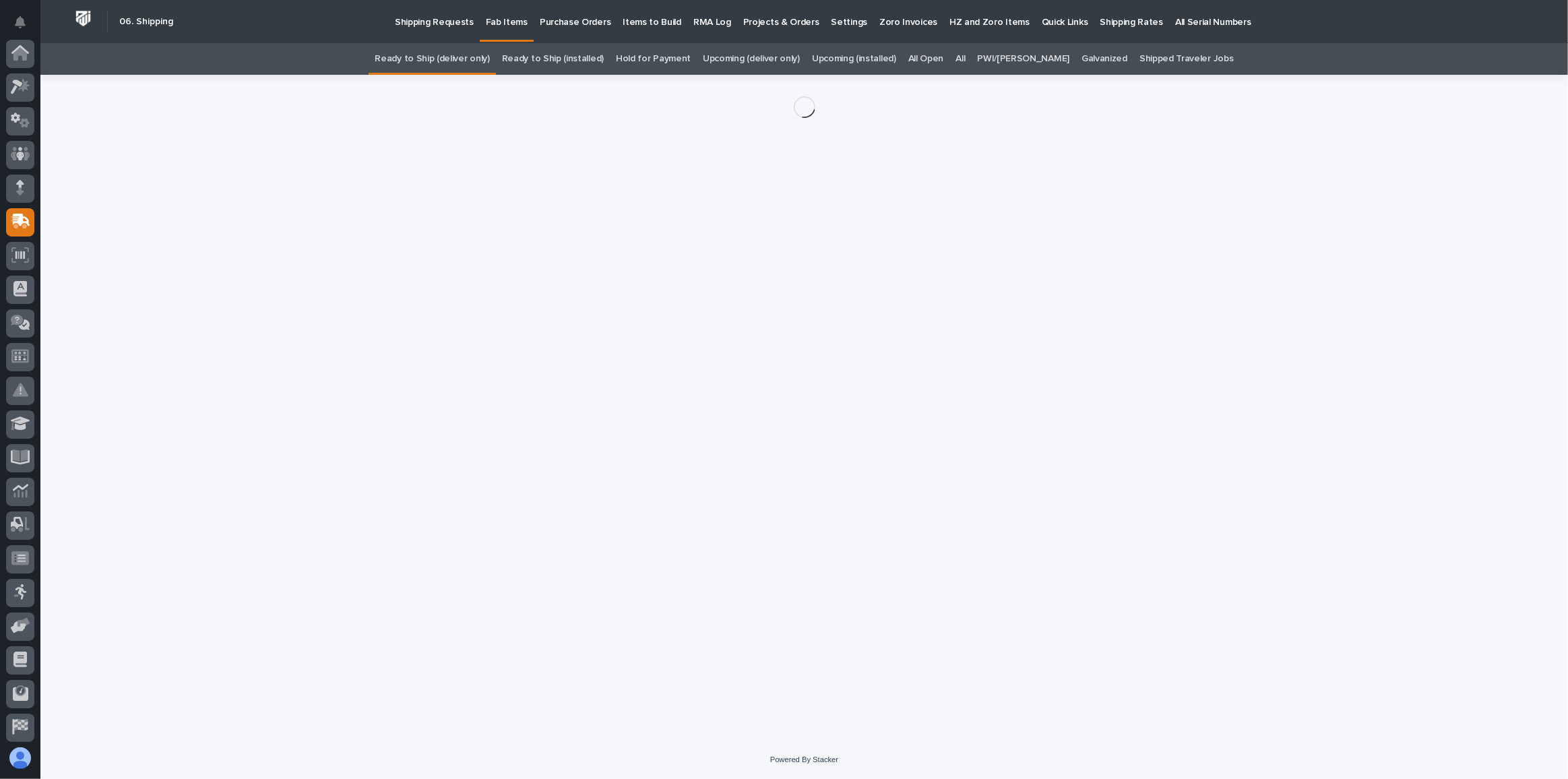
scroll to position [104, 0]
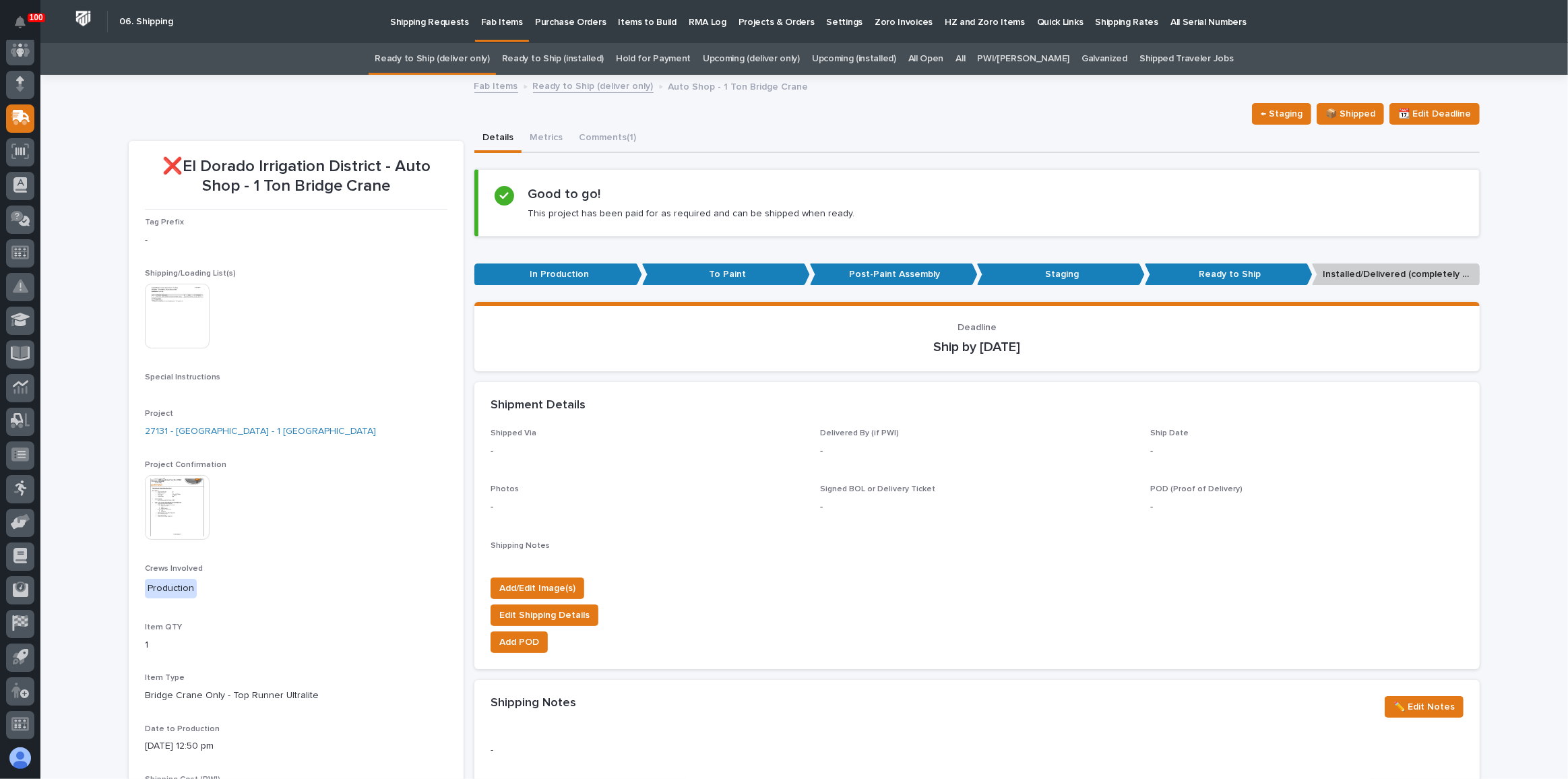
click at [185, 489] on img at bounding box center [177, 506] width 64 height 64
